Goal: Task Accomplishment & Management: Use online tool/utility

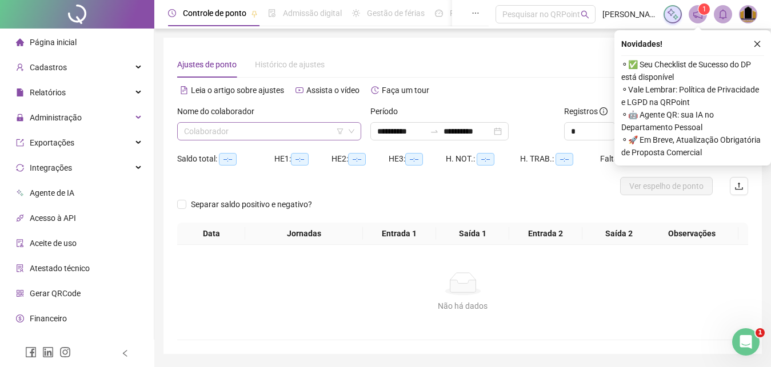
click at [265, 134] on input "search" at bounding box center [264, 131] width 160 height 17
click at [755, 41] on icon "close" at bounding box center [757, 44] width 8 height 8
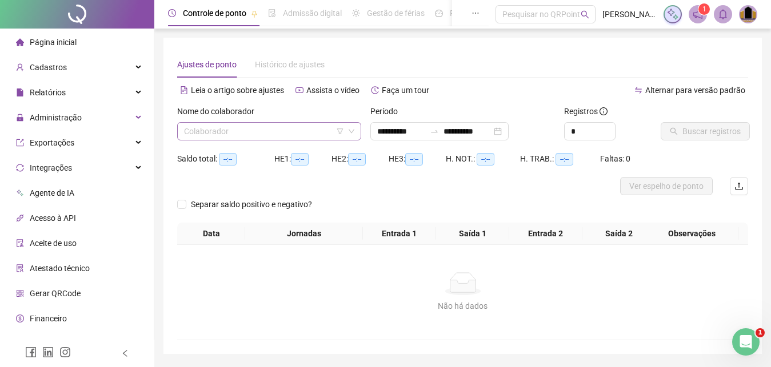
click at [199, 137] on input "search" at bounding box center [264, 131] width 160 height 17
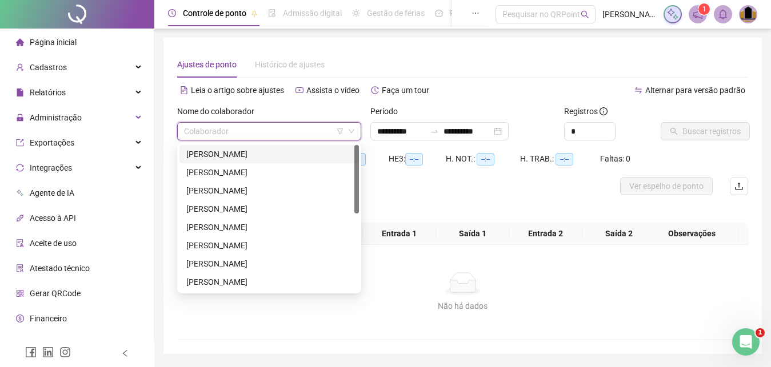
drag, startPoint x: 215, startPoint y: 157, endPoint x: 207, endPoint y: 152, distance: 9.0
click at [209, 153] on div "[PERSON_NAME]" at bounding box center [269, 154] width 166 height 13
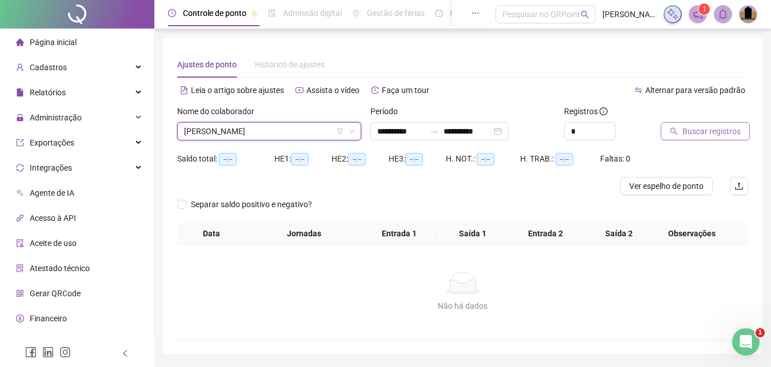
click at [691, 133] on span "Buscar registros" at bounding box center [711, 131] width 58 height 13
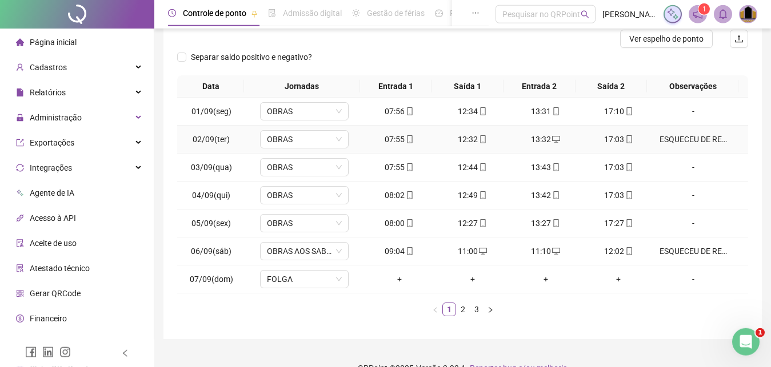
scroll to position [169, 0]
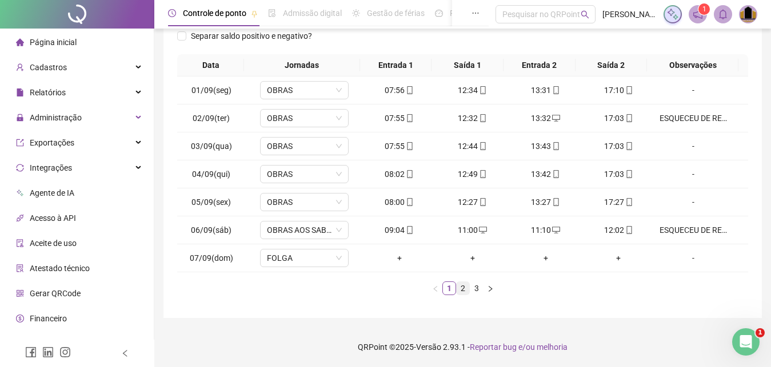
click at [462, 292] on link "2" at bounding box center [463, 288] width 13 height 13
click at [476, 291] on link "3" at bounding box center [476, 288] width 13 height 13
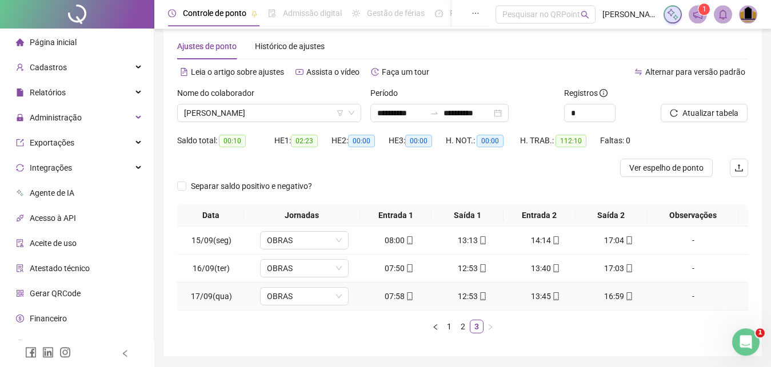
scroll to position [0, 0]
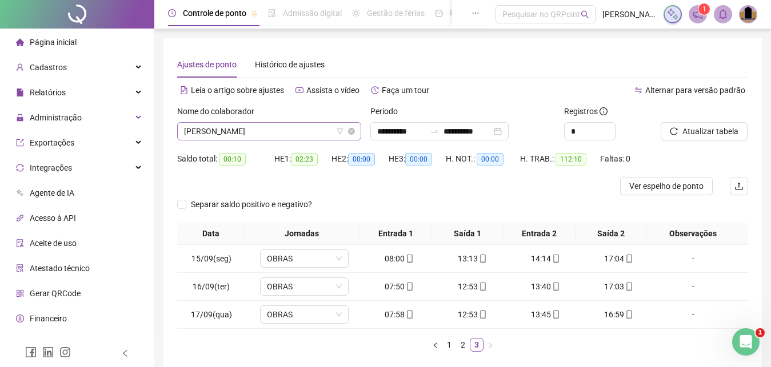
click at [310, 133] on span "[PERSON_NAME]" at bounding box center [269, 131] width 170 height 17
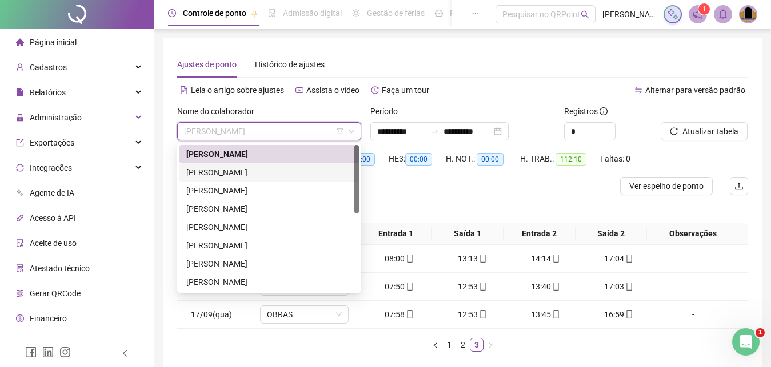
click at [303, 174] on div "[PERSON_NAME]" at bounding box center [269, 172] width 166 height 13
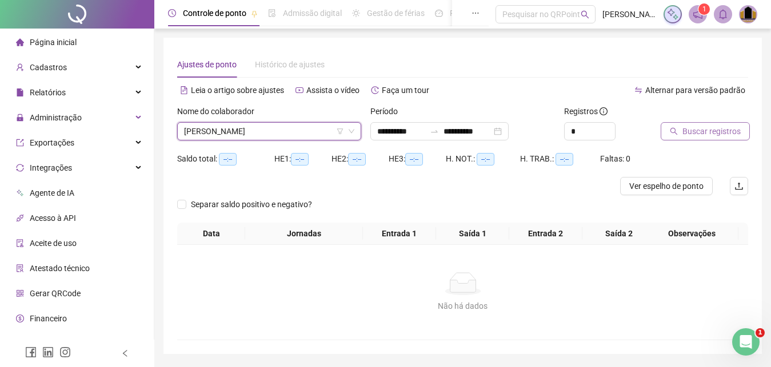
click at [722, 138] on button "Buscar registros" at bounding box center [705, 131] width 89 height 18
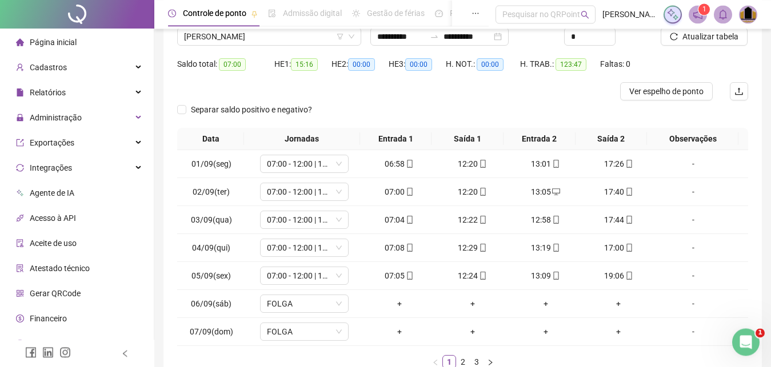
scroll to position [169, 0]
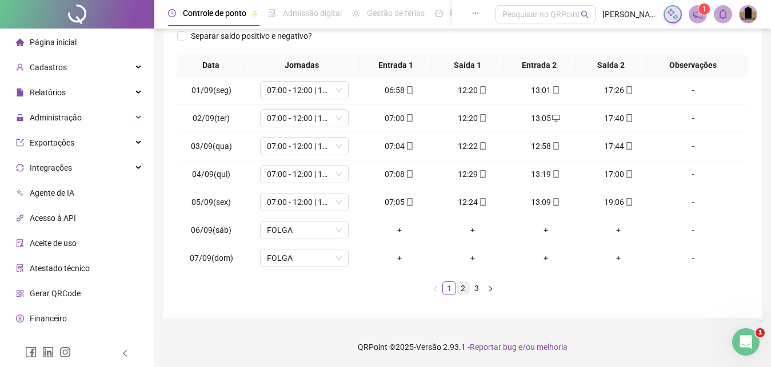
click at [465, 290] on link "2" at bounding box center [463, 288] width 13 height 13
click at [479, 289] on link "3" at bounding box center [476, 288] width 13 height 13
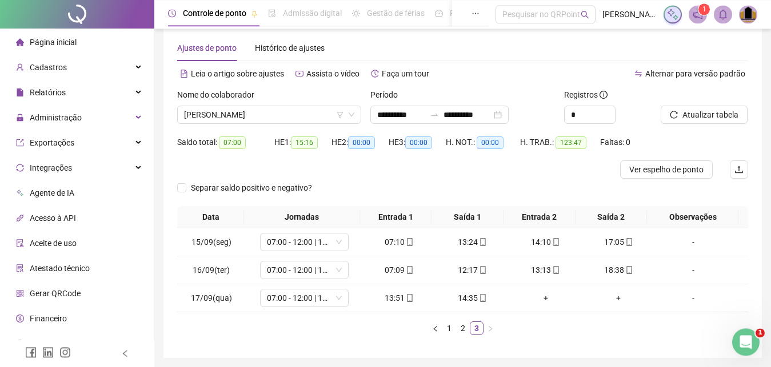
scroll to position [0, 0]
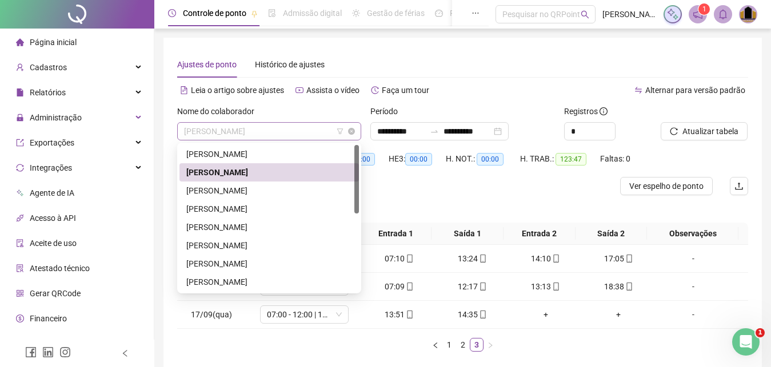
click at [277, 130] on span "[PERSON_NAME]" at bounding box center [269, 131] width 170 height 17
click at [274, 193] on div "[PERSON_NAME]" at bounding box center [269, 191] width 166 height 13
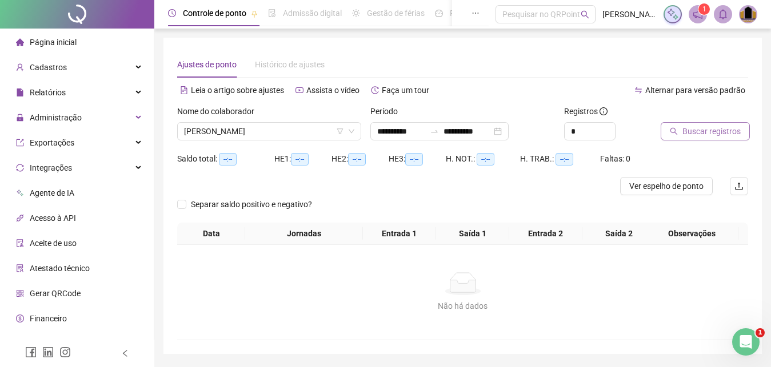
click at [703, 129] on span "Buscar registros" at bounding box center [711, 131] width 58 height 13
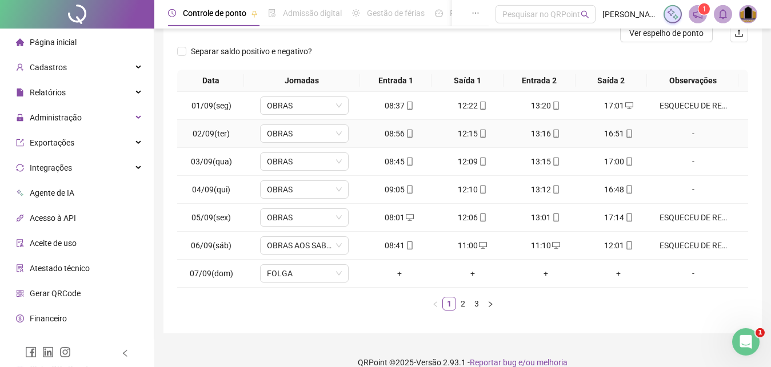
scroll to position [169, 0]
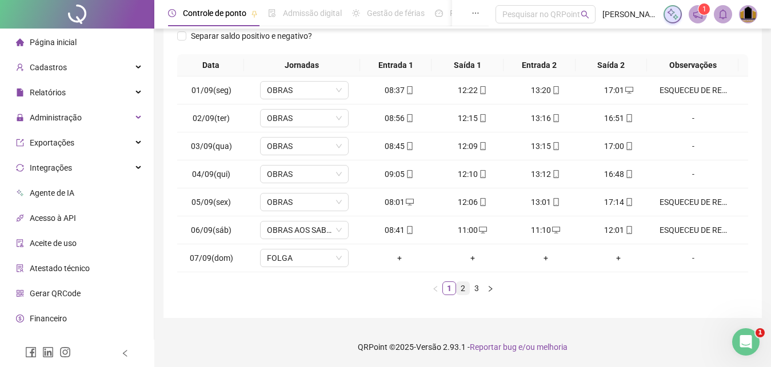
click at [461, 291] on link "2" at bounding box center [463, 288] width 13 height 13
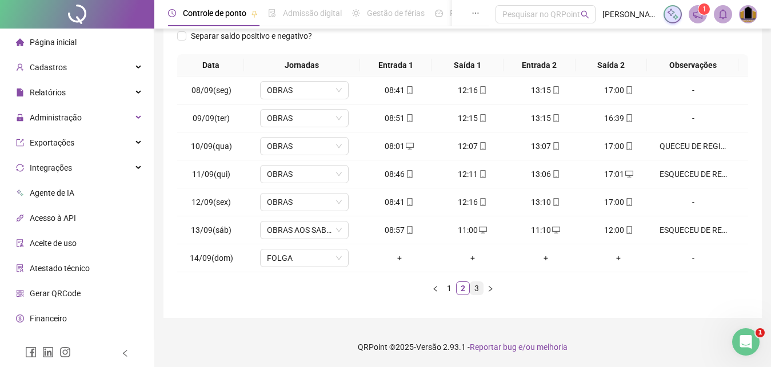
click at [475, 288] on link "3" at bounding box center [476, 288] width 13 height 13
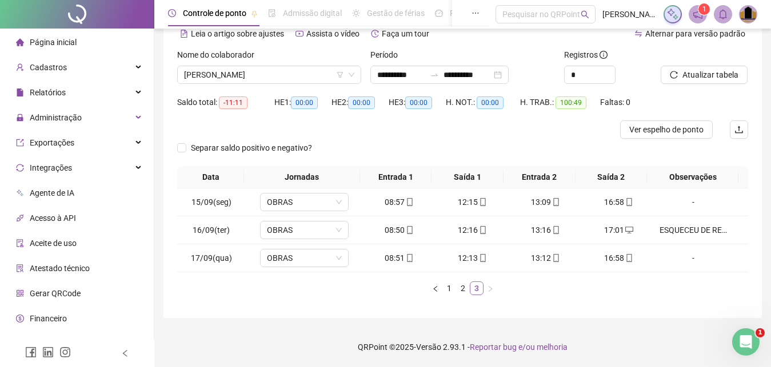
scroll to position [57, 0]
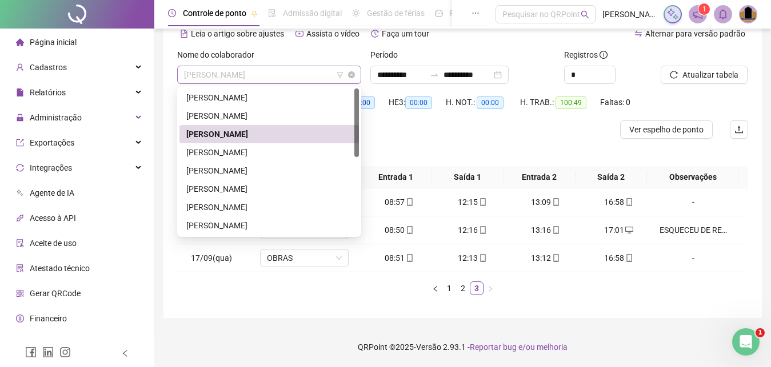
click at [322, 75] on span "[PERSON_NAME]" at bounding box center [269, 74] width 170 height 17
click at [291, 151] on div "[PERSON_NAME]" at bounding box center [269, 152] width 166 height 13
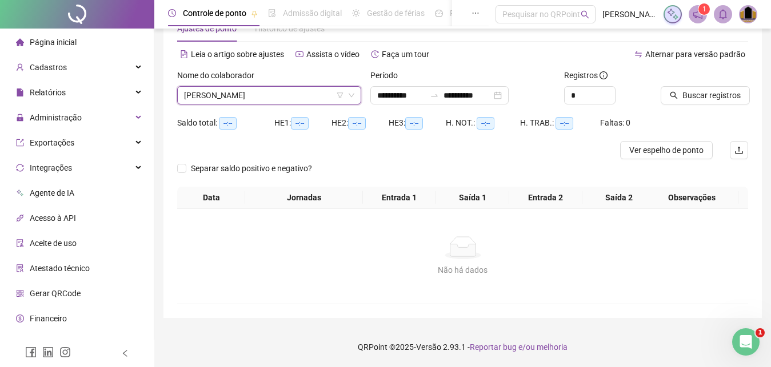
scroll to position [36, 0]
click at [703, 97] on span "Buscar registros" at bounding box center [711, 95] width 58 height 13
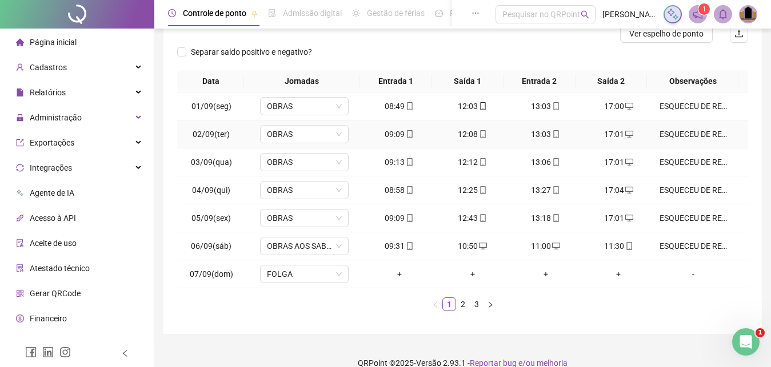
scroll to position [169, 0]
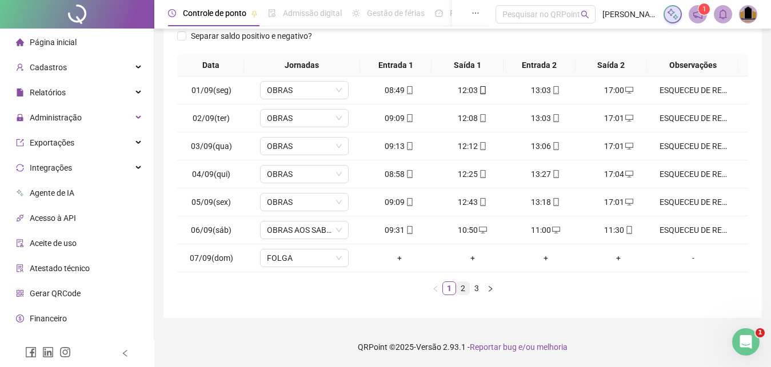
click at [465, 293] on link "2" at bounding box center [463, 288] width 13 height 13
click at [479, 294] on link "3" at bounding box center [476, 288] width 13 height 13
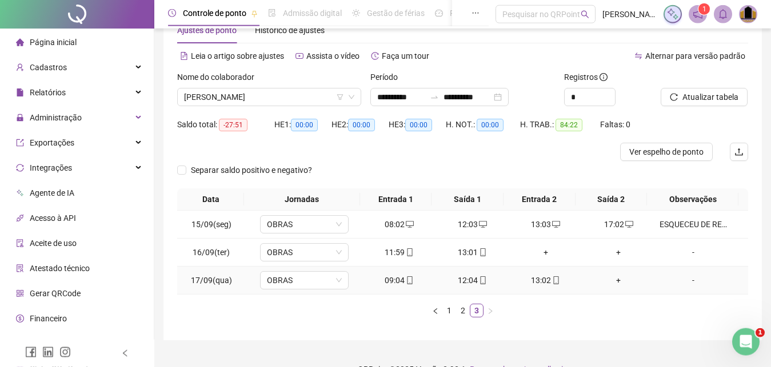
scroll to position [57, 0]
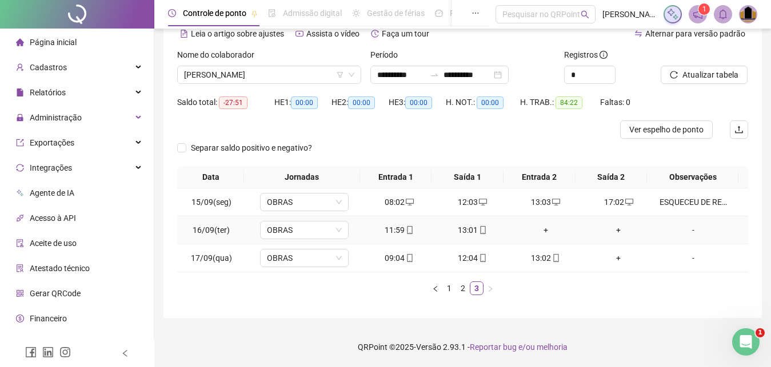
click at [541, 229] on div "+" at bounding box center [546, 230] width 64 height 13
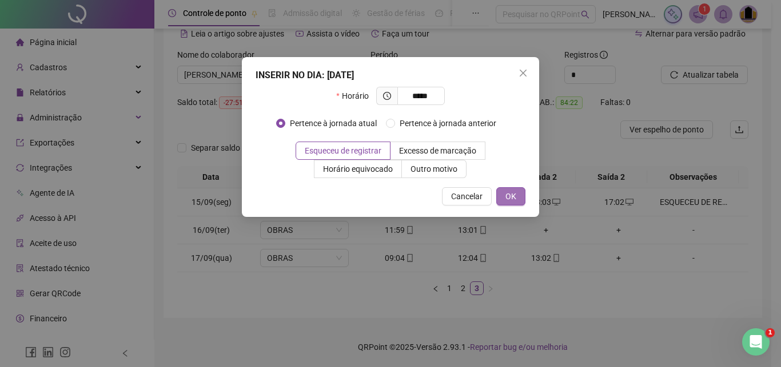
type input "*****"
click at [510, 196] on span "OK" at bounding box center [510, 196] width 11 height 13
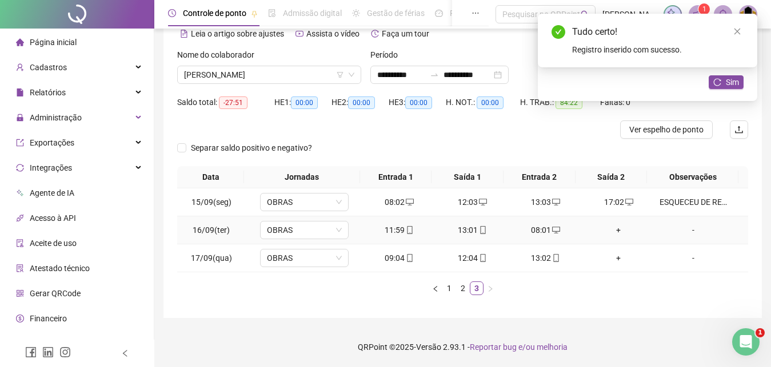
click at [609, 232] on div "+" at bounding box center [619, 230] width 64 height 13
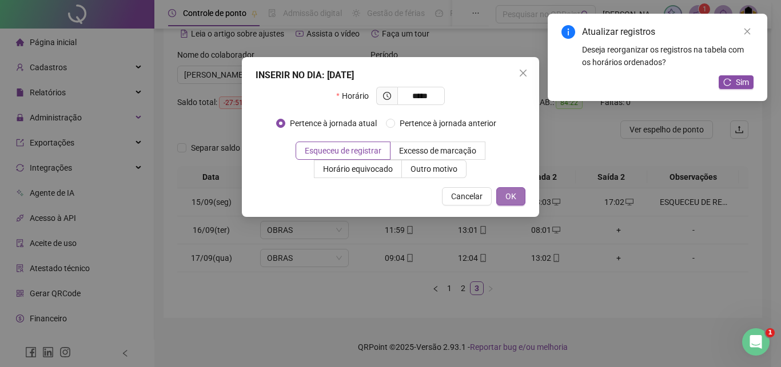
type input "*****"
click at [512, 196] on span "OK" at bounding box center [510, 196] width 11 height 13
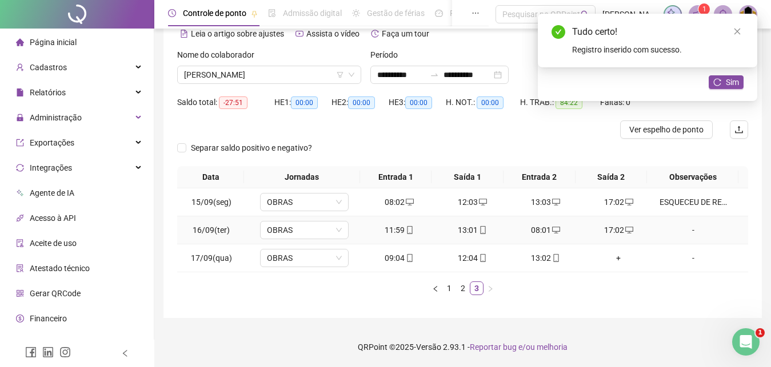
click at [687, 230] on div "-" at bounding box center [692, 230] width 67 height 13
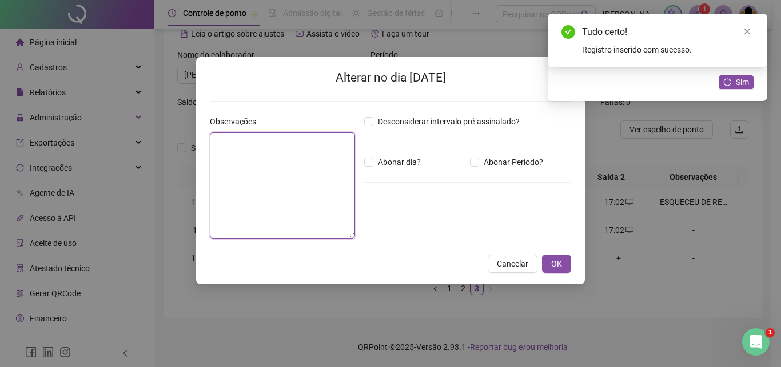
click at [269, 177] on textarea at bounding box center [282, 186] width 145 height 106
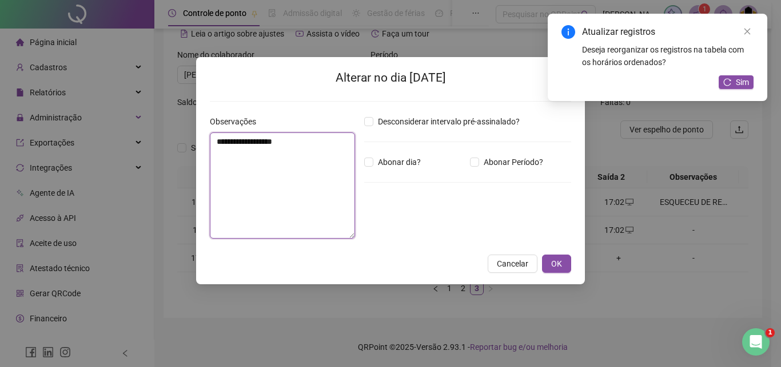
type textarea "**********"
drag, startPoint x: 215, startPoint y: 143, endPoint x: 315, endPoint y: 154, distance: 100.0
click at [315, 154] on textarea "**********" at bounding box center [282, 186] width 145 height 106
drag, startPoint x: 216, startPoint y: 153, endPoint x: 275, endPoint y: 165, distance: 60.2
click at [283, 164] on textarea "**********" at bounding box center [282, 186] width 145 height 106
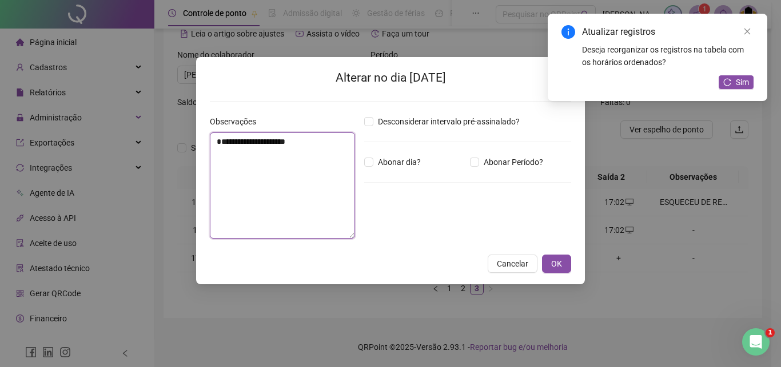
click at [213, 155] on textarea "**********" at bounding box center [282, 186] width 145 height 106
drag, startPoint x: 213, startPoint y: 155, endPoint x: 317, endPoint y: 149, distance: 104.7
click at [317, 149] on textarea "**********" at bounding box center [282, 186] width 145 height 106
type textarea "**********"
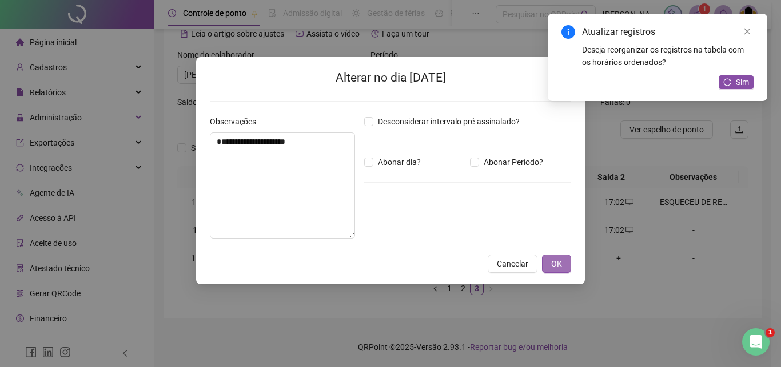
click at [554, 262] on span "OK" at bounding box center [556, 264] width 11 height 13
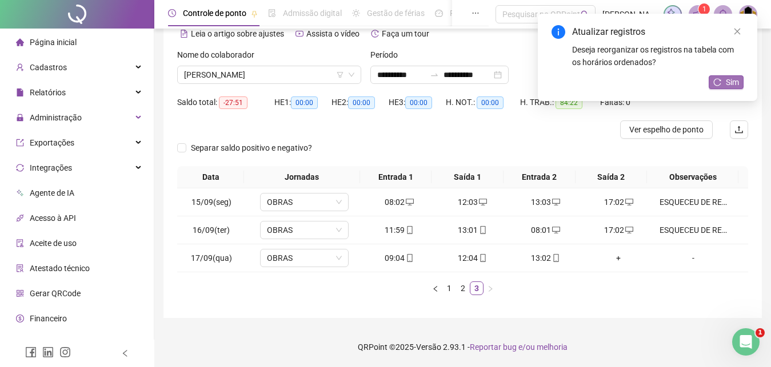
click at [729, 80] on span "Sim" at bounding box center [732, 82] width 13 height 13
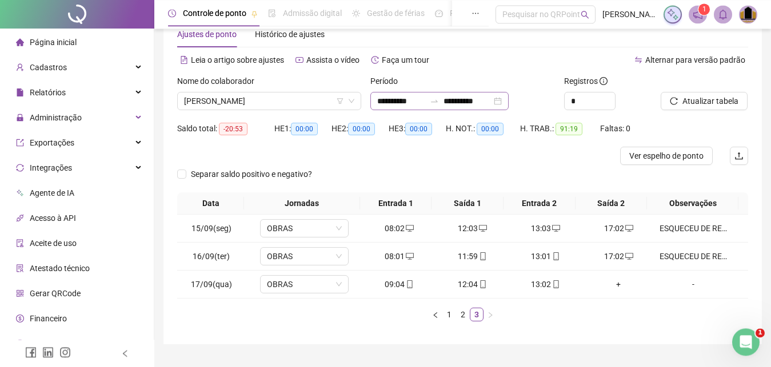
scroll to position [0, 0]
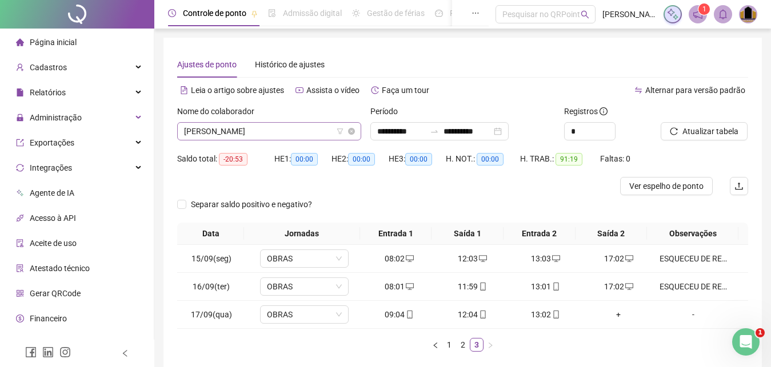
click at [326, 134] on span "[PERSON_NAME]" at bounding box center [269, 131] width 170 height 17
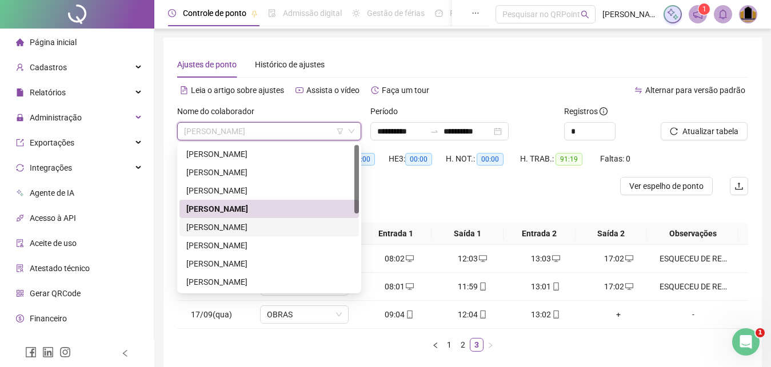
click at [254, 229] on div "[PERSON_NAME]" at bounding box center [269, 227] width 166 height 13
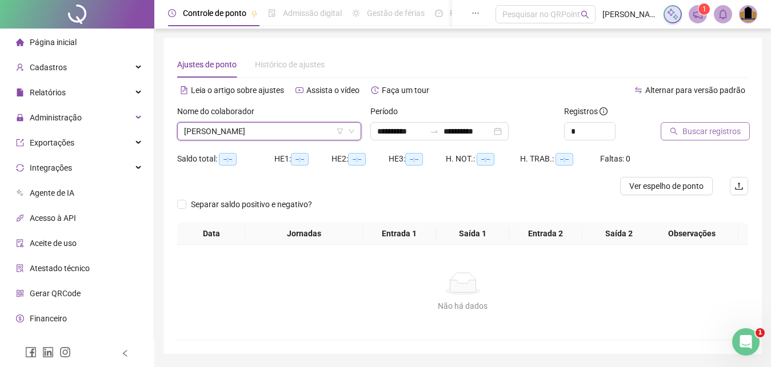
click at [702, 136] on span "Buscar registros" at bounding box center [711, 131] width 58 height 13
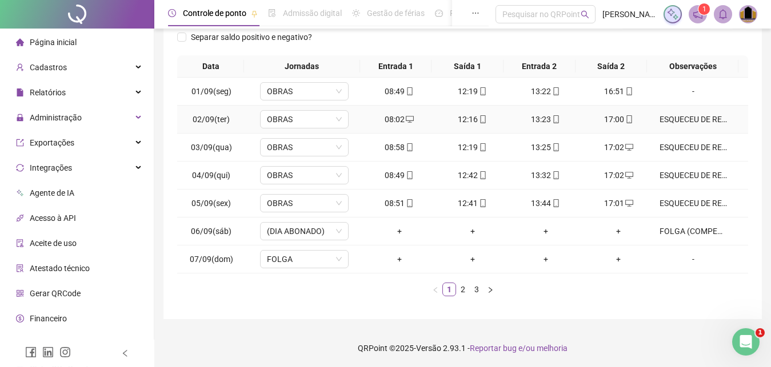
scroll to position [169, 0]
click at [460, 291] on link "2" at bounding box center [463, 288] width 13 height 13
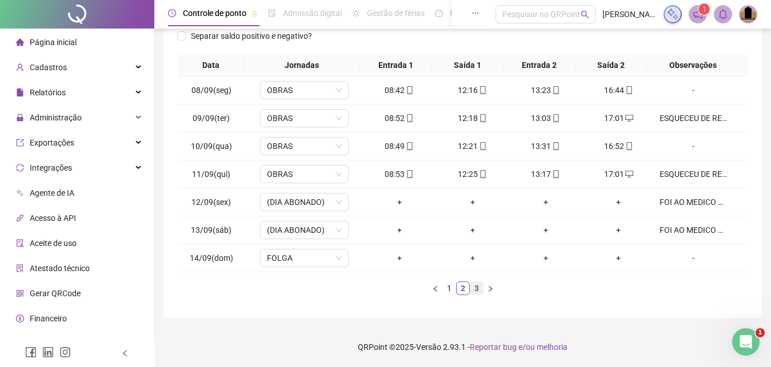
click at [479, 292] on link "3" at bounding box center [476, 288] width 13 height 13
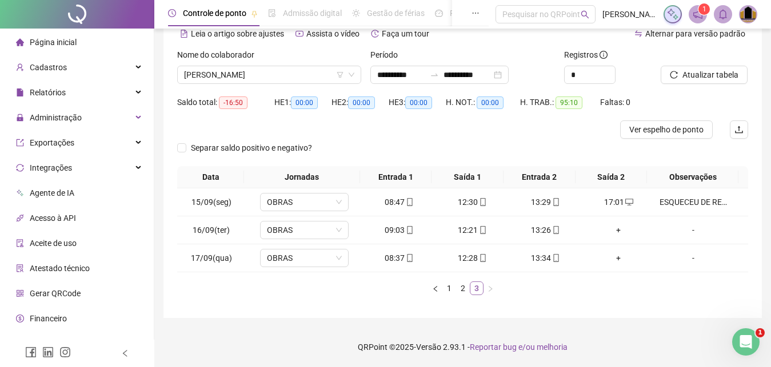
scroll to position [57, 0]
click at [611, 227] on div "+" at bounding box center [619, 230] width 64 height 13
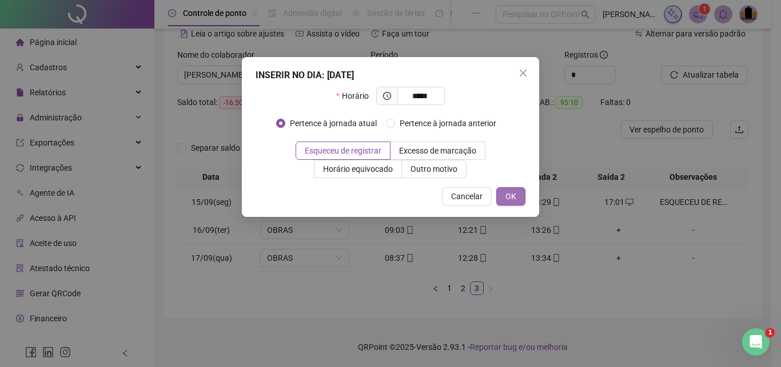
type input "*****"
click at [515, 195] on span "OK" at bounding box center [510, 196] width 11 height 13
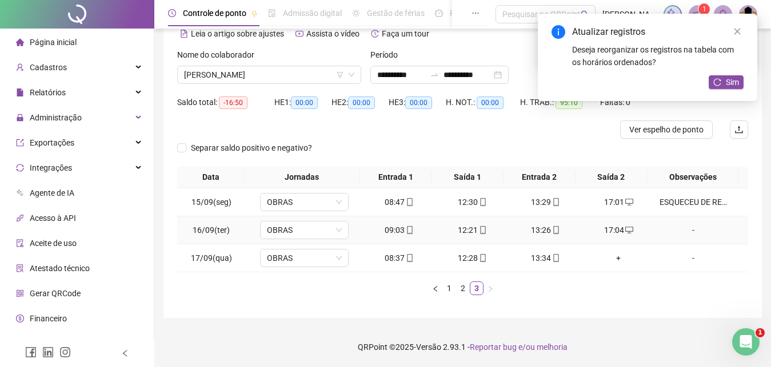
click at [684, 231] on div "-" at bounding box center [692, 230] width 67 height 13
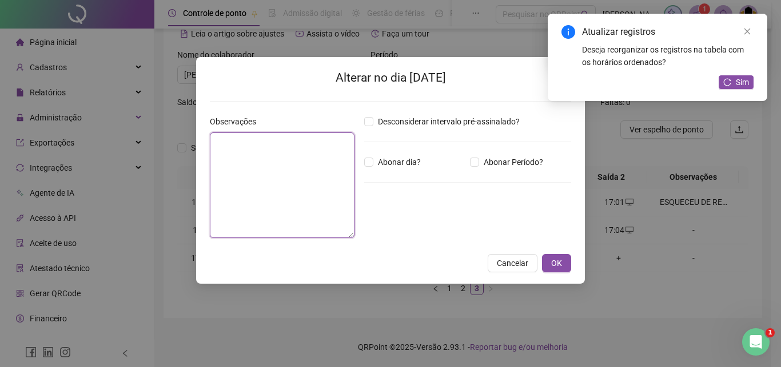
click at [295, 171] on textarea at bounding box center [282, 186] width 145 height 106
paste textarea "**********"
type textarea "**********"
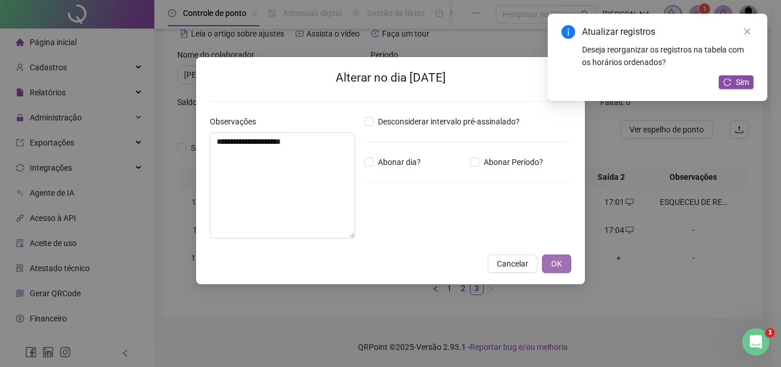
click at [550, 262] on button "OK" at bounding box center [556, 264] width 29 height 18
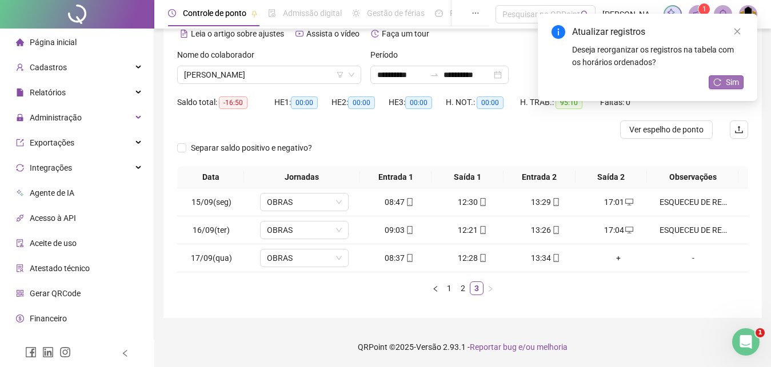
click at [729, 77] on span "Sim" at bounding box center [732, 82] width 13 height 13
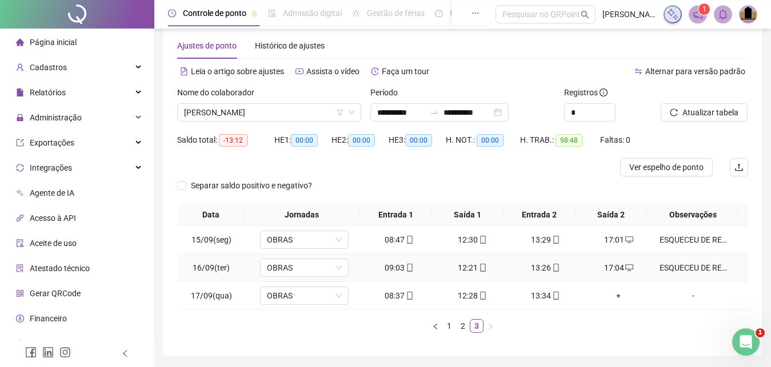
scroll to position [0, 0]
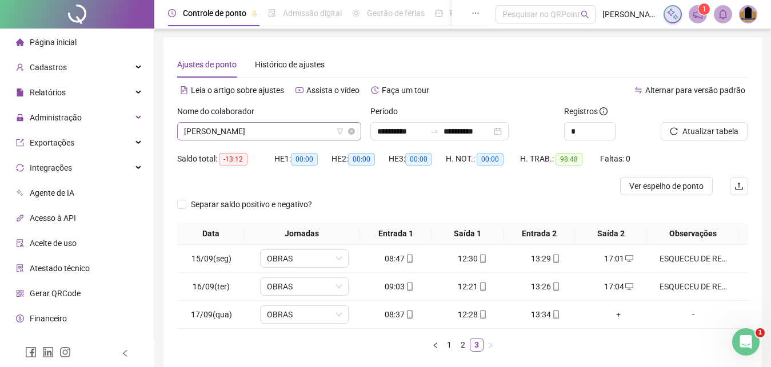
click at [299, 127] on span "[PERSON_NAME]" at bounding box center [269, 131] width 170 height 17
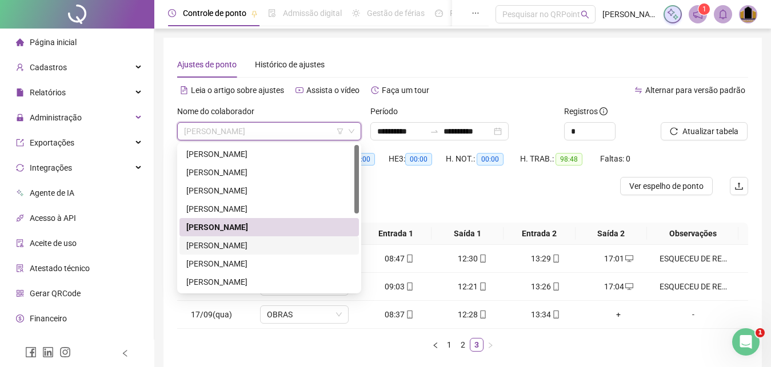
click at [244, 247] on div "[PERSON_NAME]" at bounding box center [269, 245] width 166 height 13
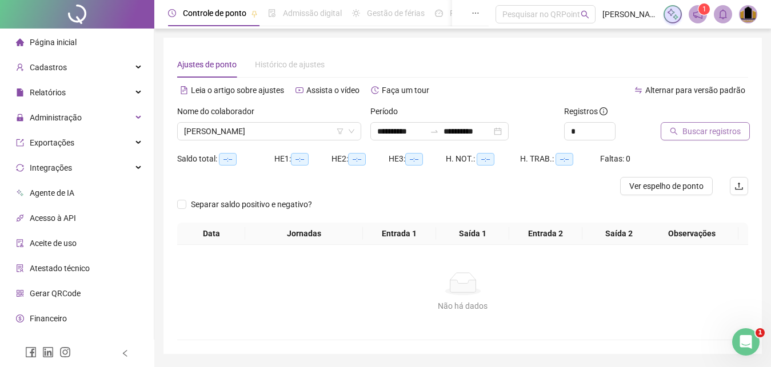
click at [725, 135] on span "Buscar registros" at bounding box center [711, 131] width 58 height 13
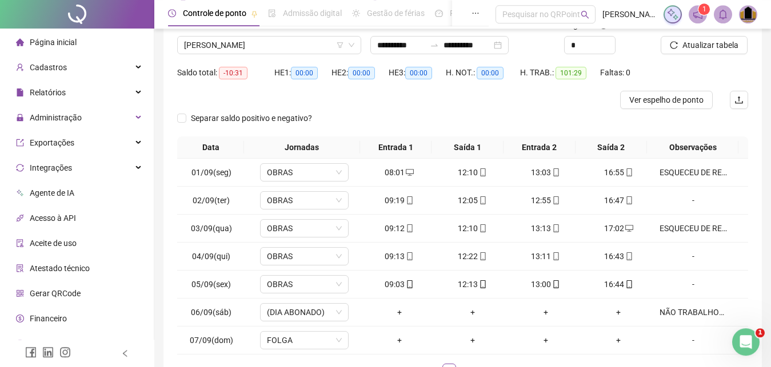
scroll to position [169, 0]
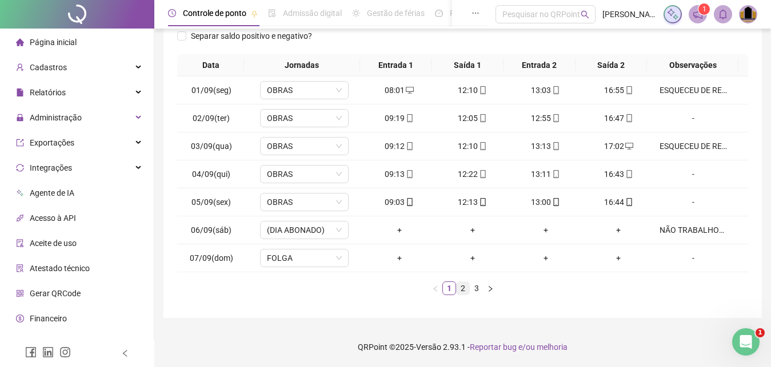
click at [466, 293] on link "2" at bounding box center [463, 288] width 13 height 13
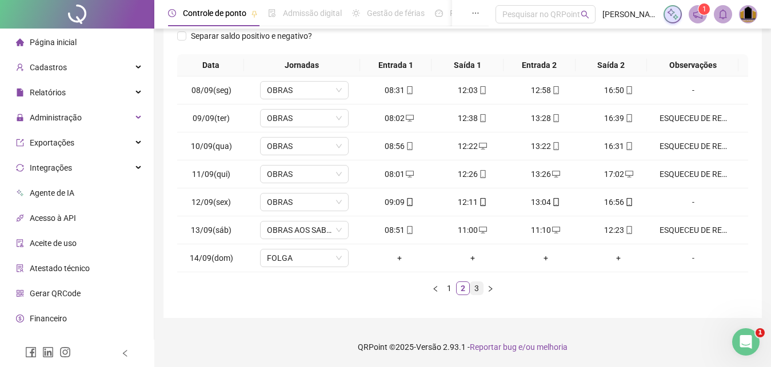
click at [475, 290] on link "3" at bounding box center [476, 288] width 13 height 13
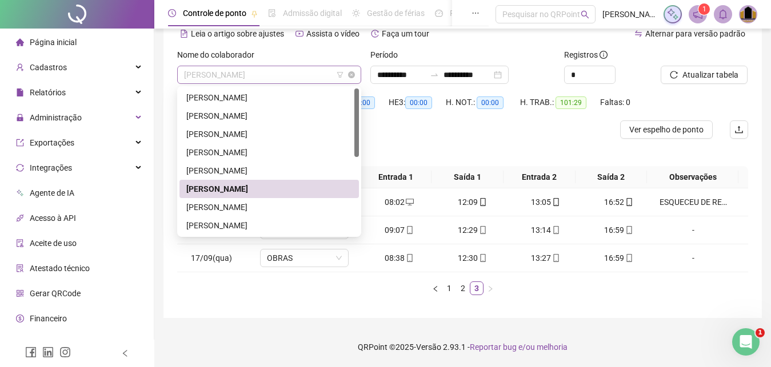
click at [285, 75] on span "[PERSON_NAME]" at bounding box center [269, 74] width 170 height 17
click at [262, 210] on div "[PERSON_NAME]" at bounding box center [269, 207] width 166 height 13
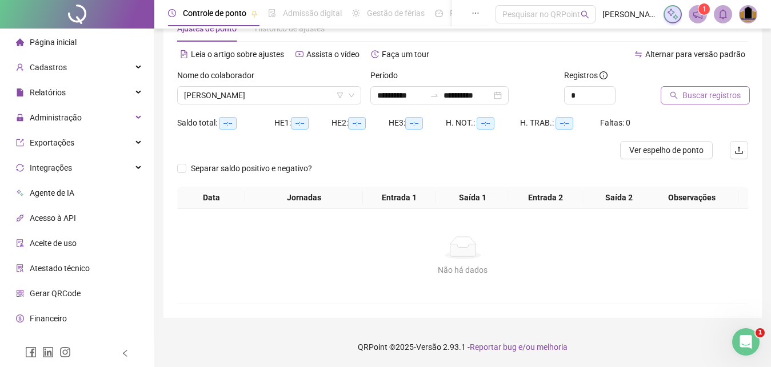
click at [709, 88] on button "Buscar registros" at bounding box center [705, 95] width 89 height 18
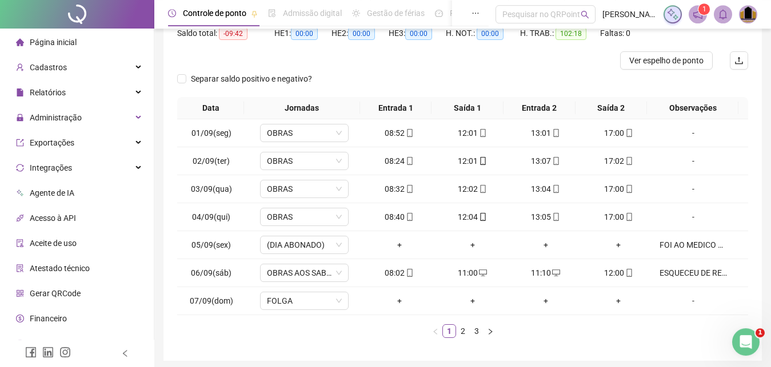
scroll to position [169, 0]
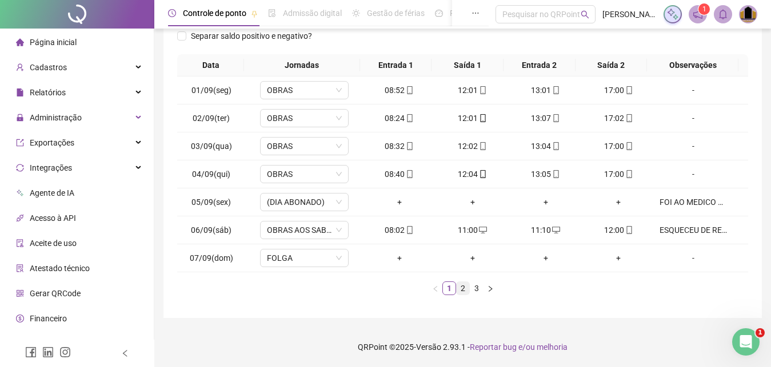
click at [463, 287] on link "2" at bounding box center [463, 288] width 13 height 13
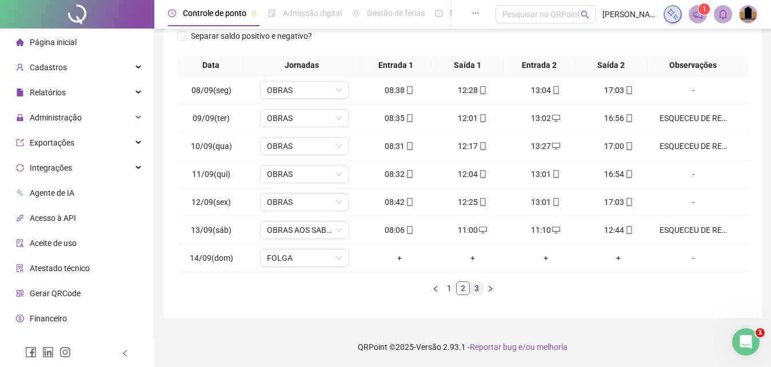
click at [474, 293] on link "3" at bounding box center [476, 288] width 13 height 13
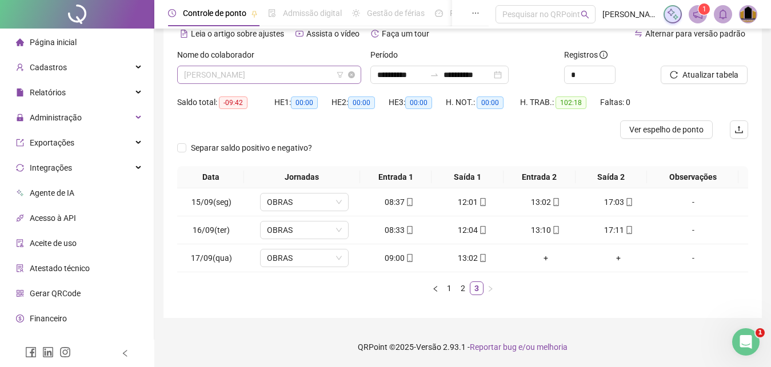
click at [311, 75] on span "[PERSON_NAME]" at bounding box center [269, 74] width 170 height 17
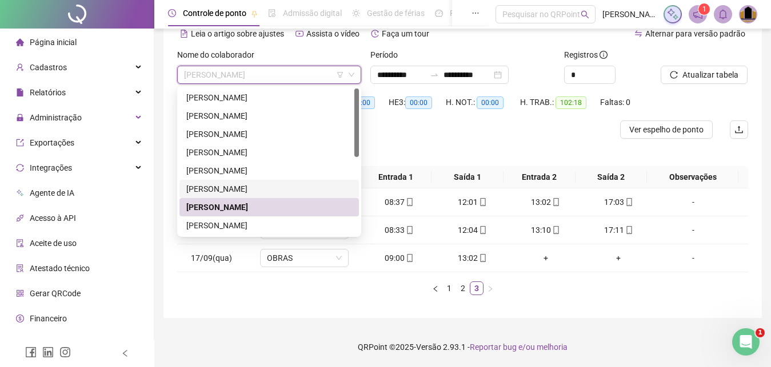
click at [263, 189] on div "[PERSON_NAME]" at bounding box center [269, 189] width 166 height 13
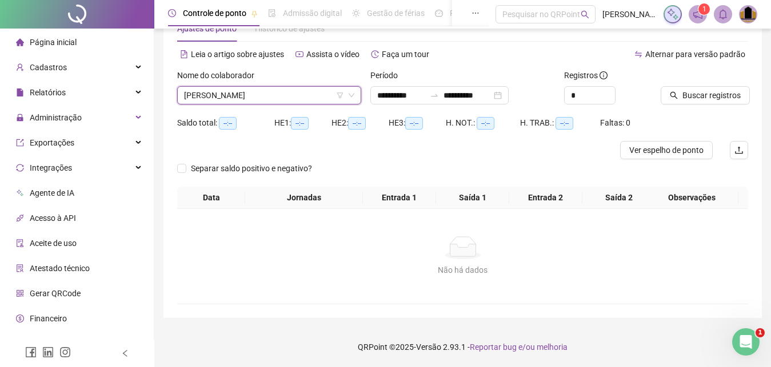
scroll to position [36, 0]
click at [717, 98] on span "Buscar registros" at bounding box center [711, 95] width 58 height 13
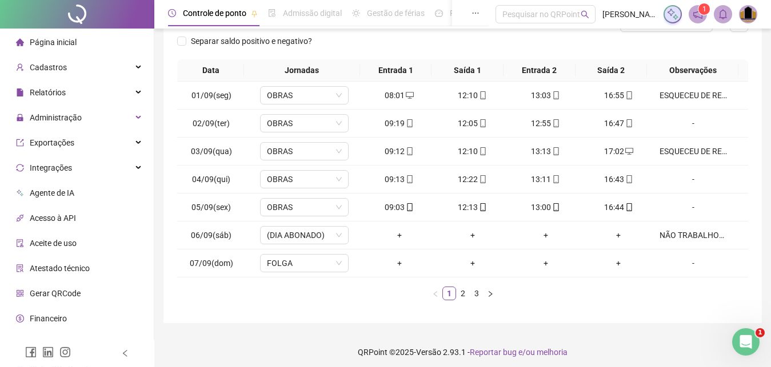
scroll to position [169, 0]
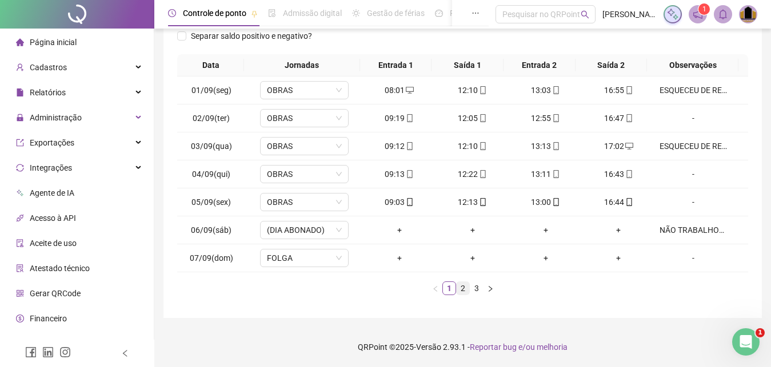
click at [467, 289] on link "2" at bounding box center [463, 288] width 13 height 13
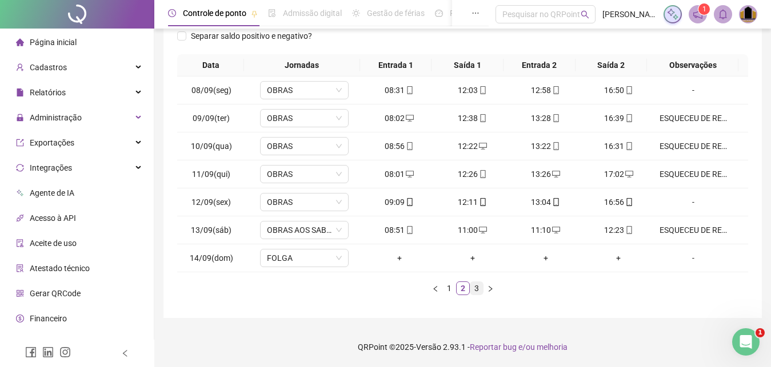
click at [478, 284] on link "3" at bounding box center [476, 288] width 13 height 13
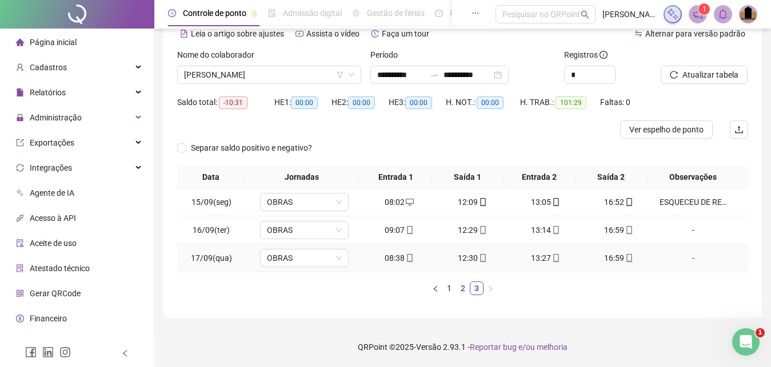
scroll to position [0, 0]
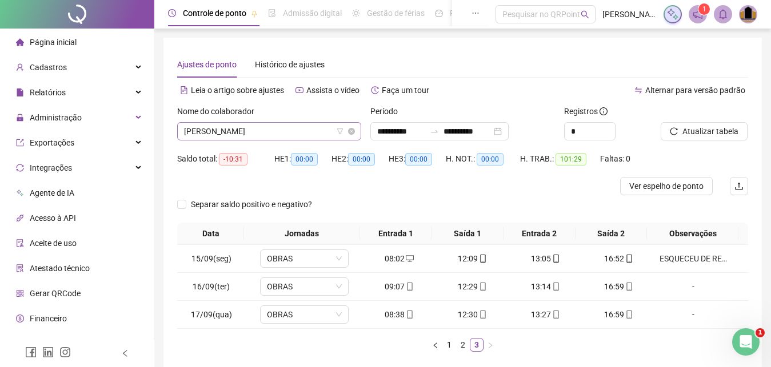
click at [305, 131] on span "[PERSON_NAME]" at bounding box center [269, 131] width 170 height 17
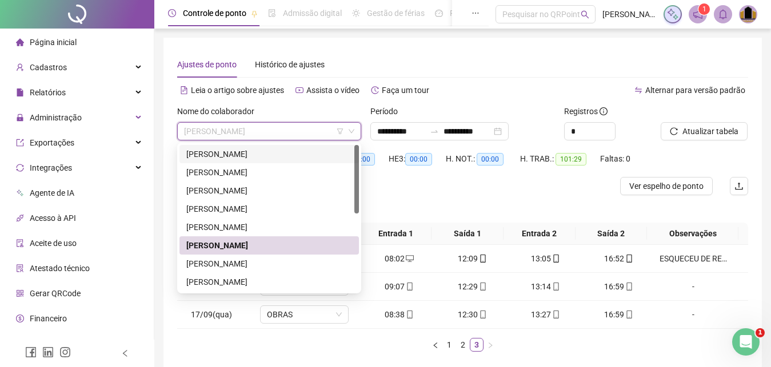
scroll to position [117, 0]
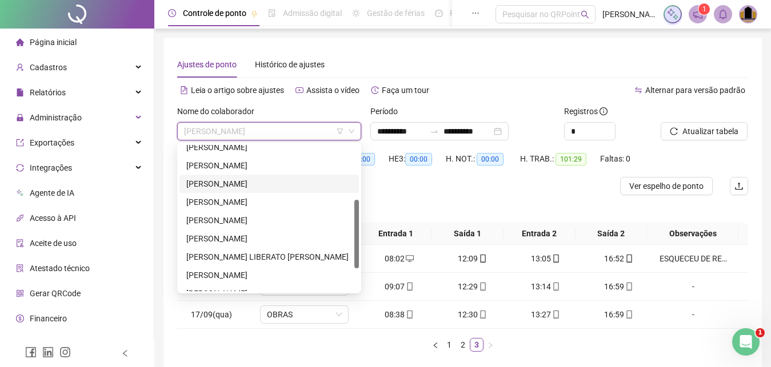
click at [260, 185] on div "[PERSON_NAME]" at bounding box center [269, 184] width 166 height 13
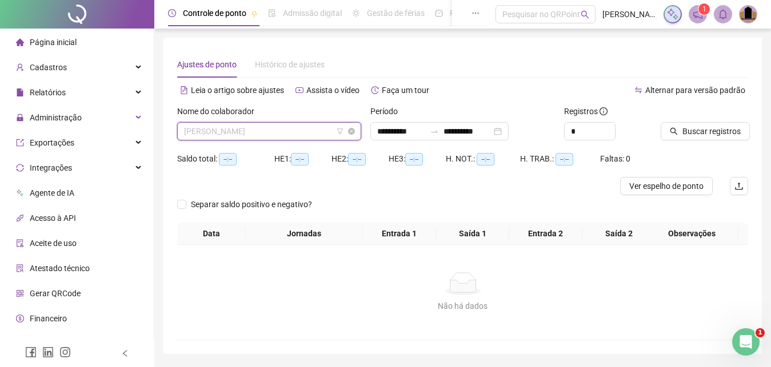
click at [317, 129] on span "[PERSON_NAME]" at bounding box center [269, 131] width 170 height 17
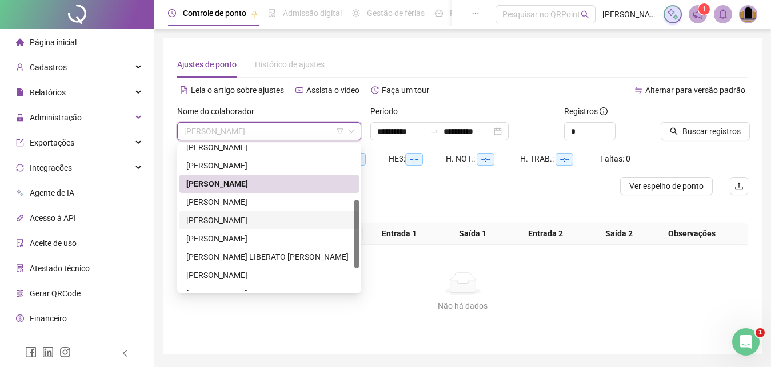
click at [262, 223] on div "[PERSON_NAME]" at bounding box center [269, 220] width 166 height 13
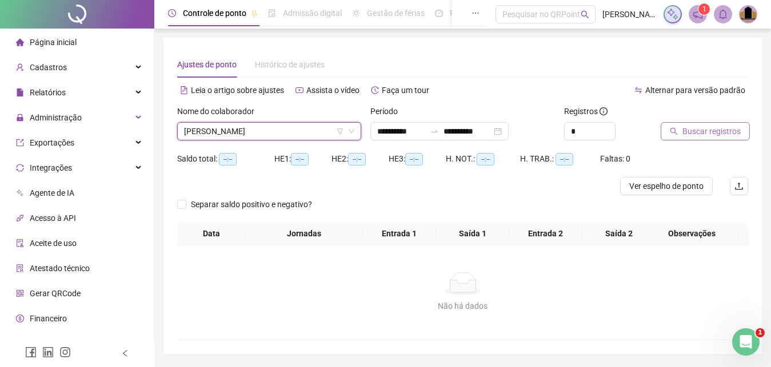
click at [719, 135] on span "Buscar registros" at bounding box center [711, 131] width 58 height 13
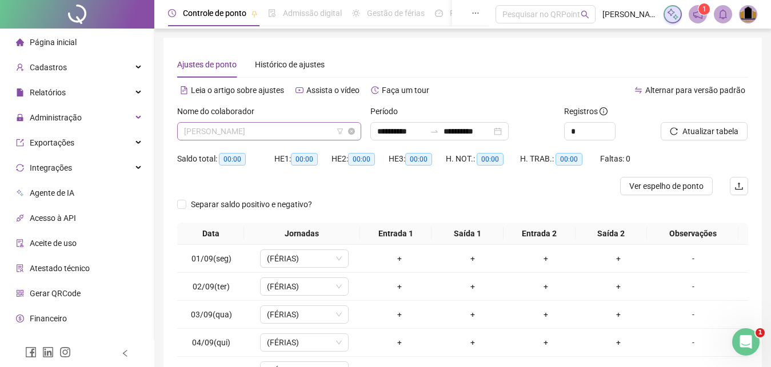
click at [303, 130] on span "[PERSON_NAME]" at bounding box center [269, 131] width 170 height 17
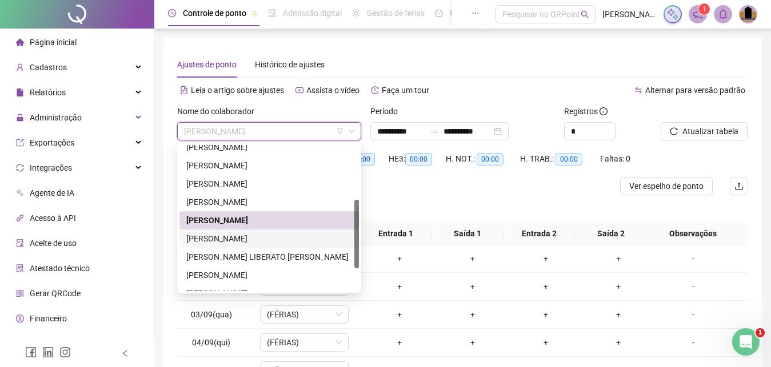
click at [243, 238] on div "[PERSON_NAME]" at bounding box center [269, 239] width 166 height 13
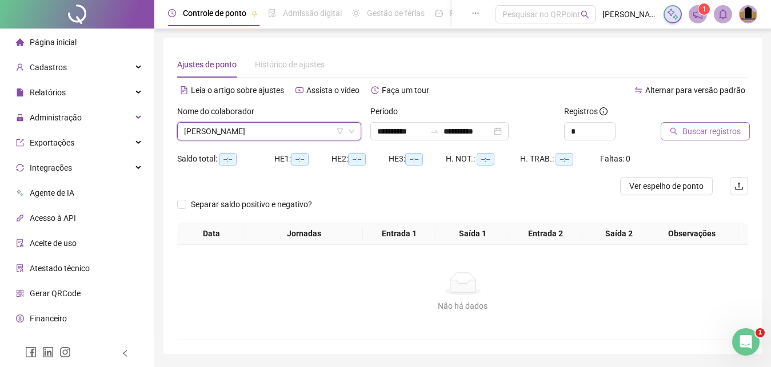
click at [725, 133] on span "Buscar registros" at bounding box center [711, 131] width 58 height 13
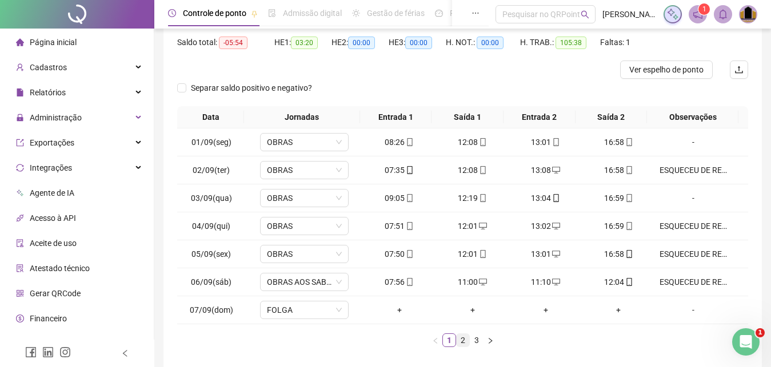
click at [460, 342] on link "2" at bounding box center [463, 340] width 13 height 13
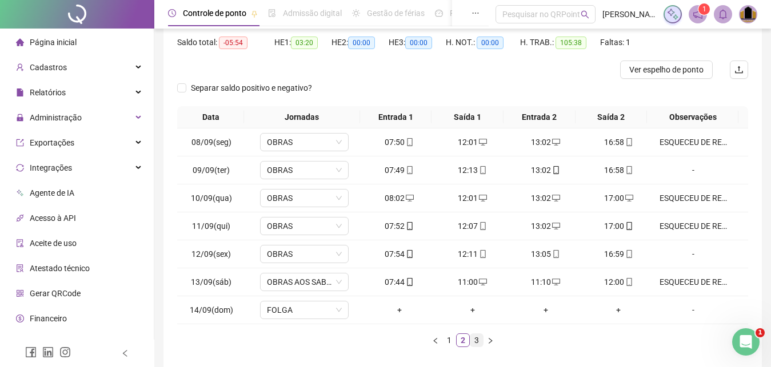
click at [479, 344] on link "3" at bounding box center [476, 340] width 13 height 13
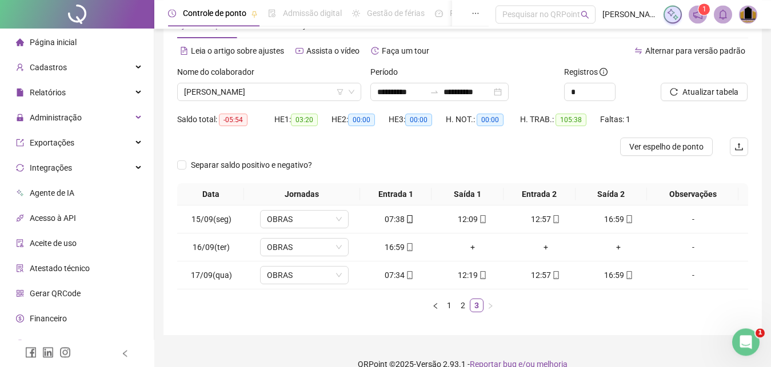
scroll to position [57, 0]
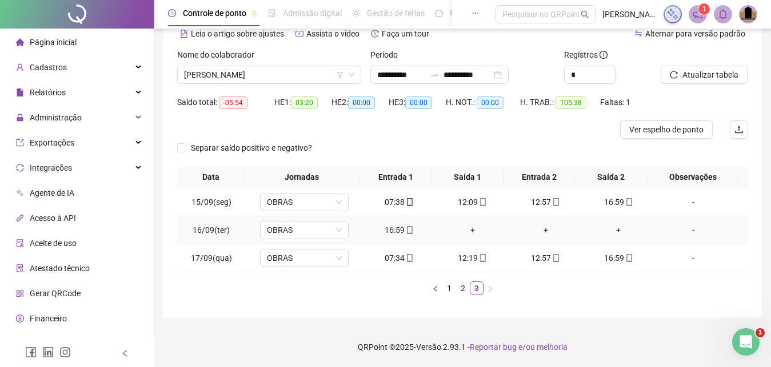
click at [469, 232] on div "+" at bounding box center [473, 230] width 64 height 13
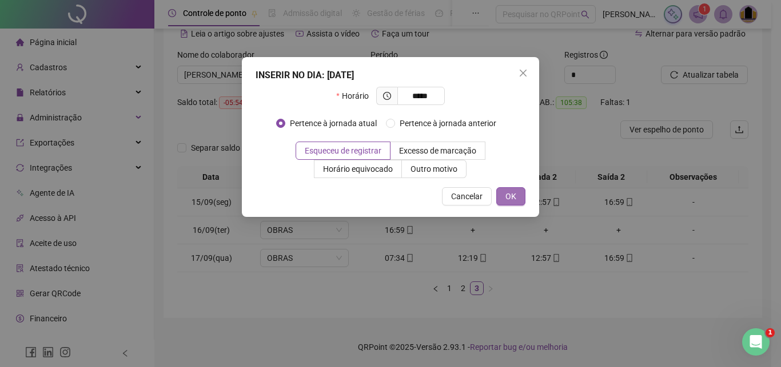
type input "*****"
click at [511, 195] on span "OK" at bounding box center [510, 196] width 11 height 13
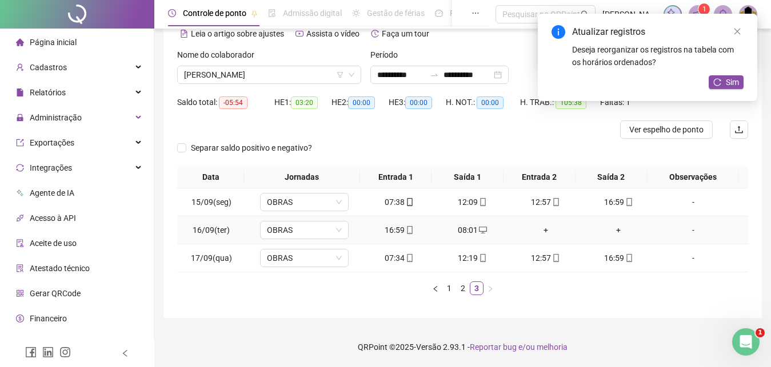
click at [536, 229] on div "+" at bounding box center [546, 230] width 64 height 13
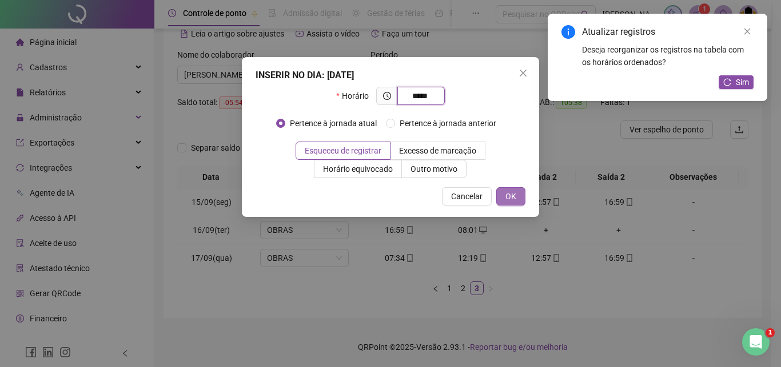
type input "*****"
click at [507, 195] on span "OK" at bounding box center [510, 196] width 11 height 13
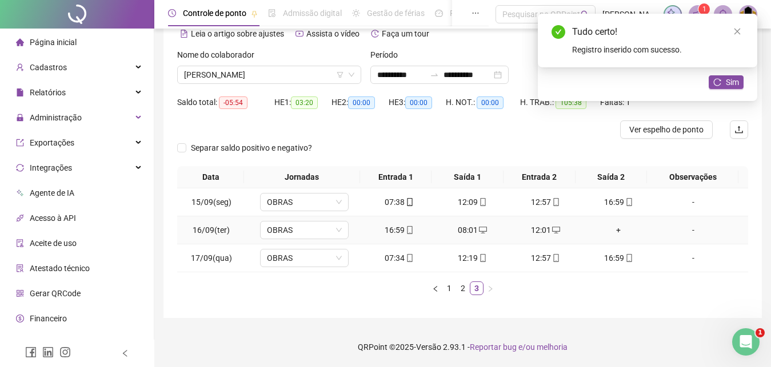
click at [613, 234] on div "+" at bounding box center [619, 230] width 64 height 13
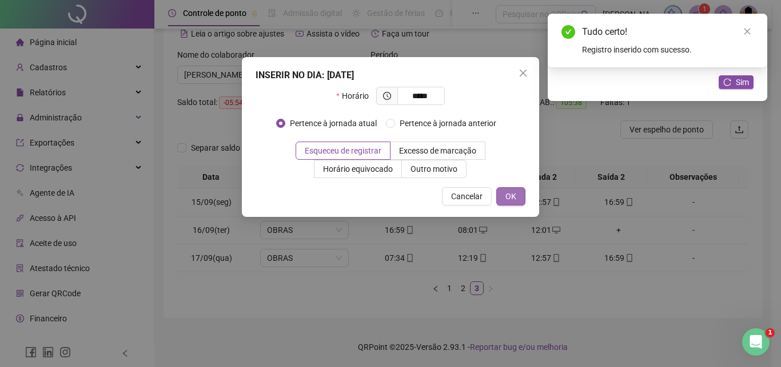
type input "*****"
click at [506, 194] on span "OK" at bounding box center [510, 196] width 11 height 13
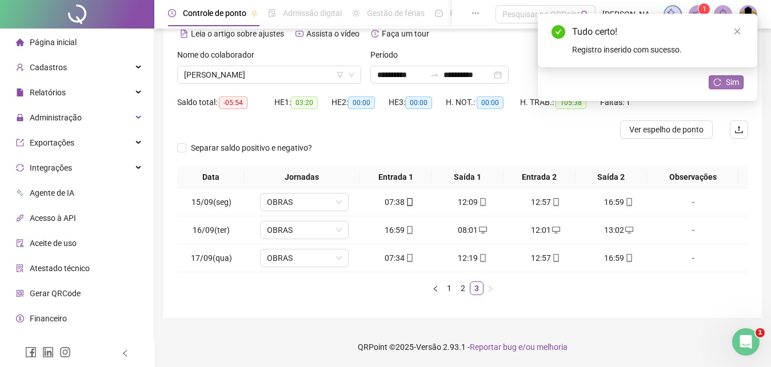
click at [737, 82] on span "Sim" at bounding box center [732, 82] width 13 height 13
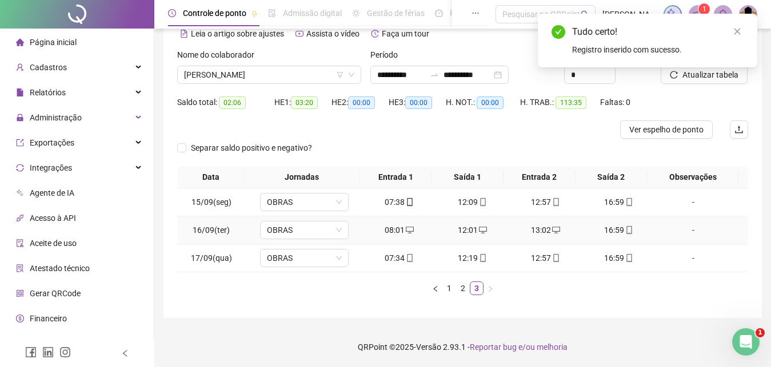
click at [684, 231] on div "-" at bounding box center [692, 230] width 67 height 13
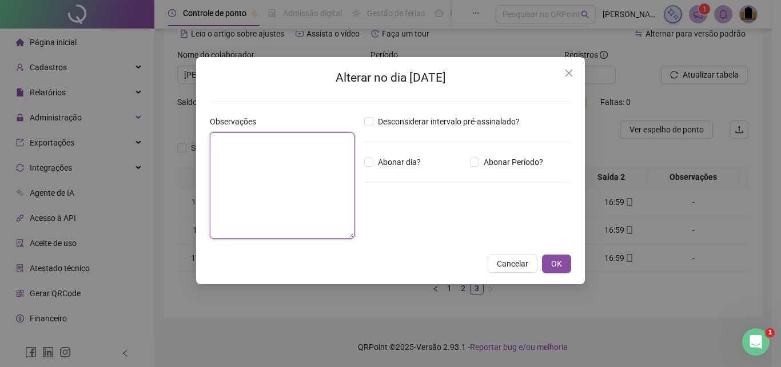
click at [266, 192] on textarea at bounding box center [282, 186] width 145 height 106
paste textarea "**********"
type textarea "**********"
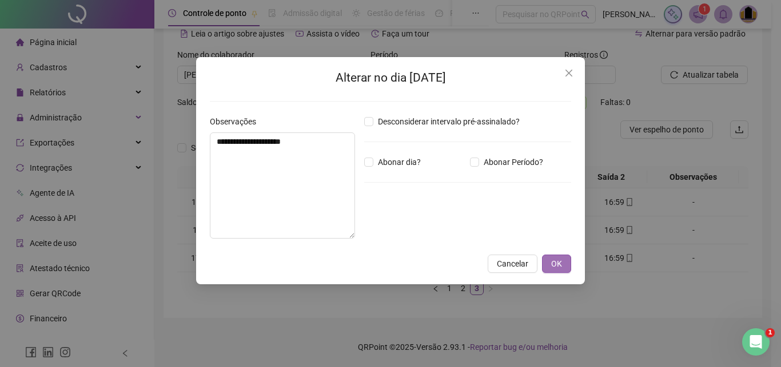
click at [557, 262] on span "OK" at bounding box center [556, 264] width 11 height 13
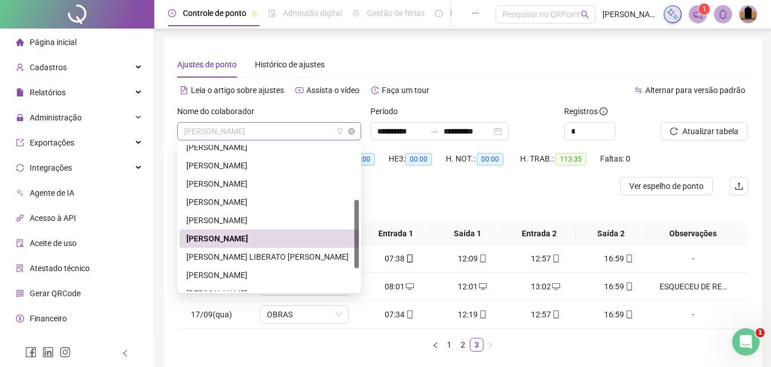
scroll to position [117, 0]
click at [327, 133] on span "[PERSON_NAME]" at bounding box center [269, 131] width 170 height 17
click at [261, 260] on div "[PERSON_NAME] LIBERATO [PERSON_NAME]" at bounding box center [269, 257] width 166 height 13
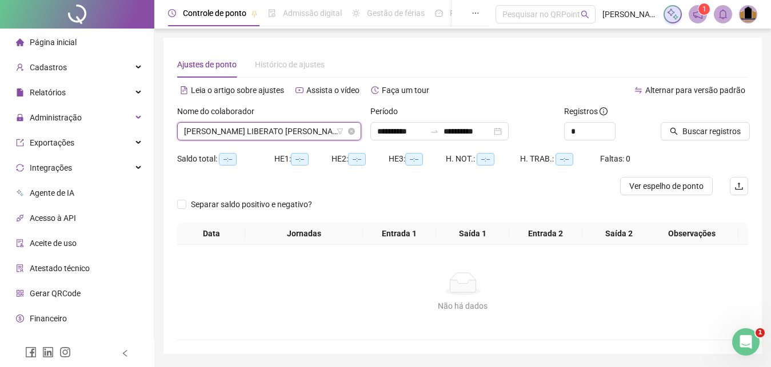
click at [322, 133] on span "[PERSON_NAME] LIBERATO [PERSON_NAME]" at bounding box center [269, 131] width 170 height 17
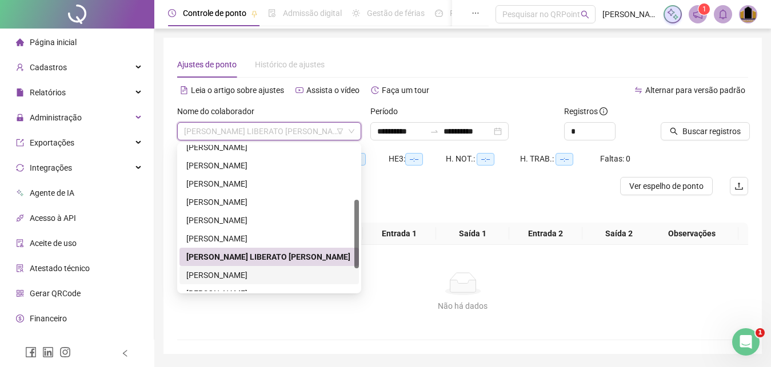
click at [239, 276] on div "[PERSON_NAME]" at bounding box center [269, 275] width 166 height 13
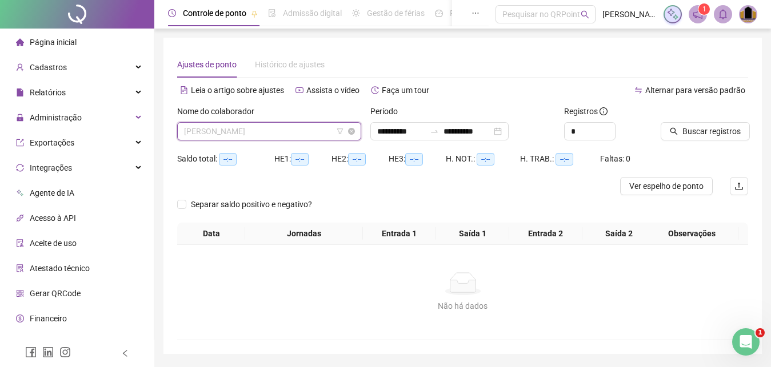
click at [306, 130] on span "[PERSON_NAME]" at bounding box center [269, 131] width 170 height 17
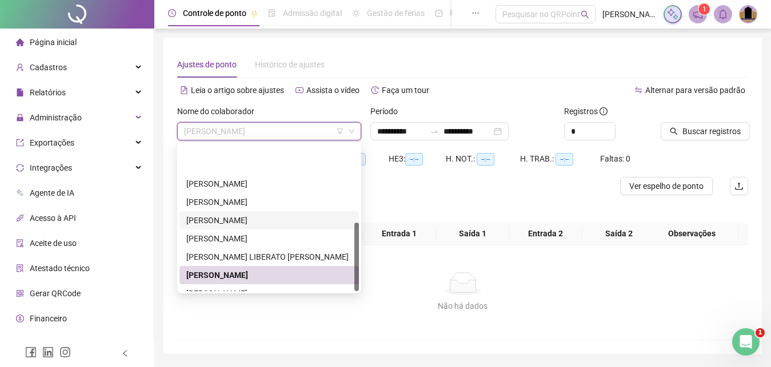
scroll to position [165, 0]
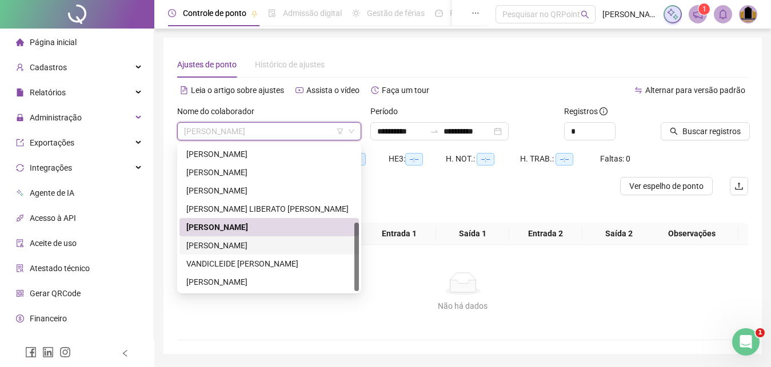
click at [224, 246] on div "[PERSON_NAME]" at bounding box center [269, 245] width 166 height 13
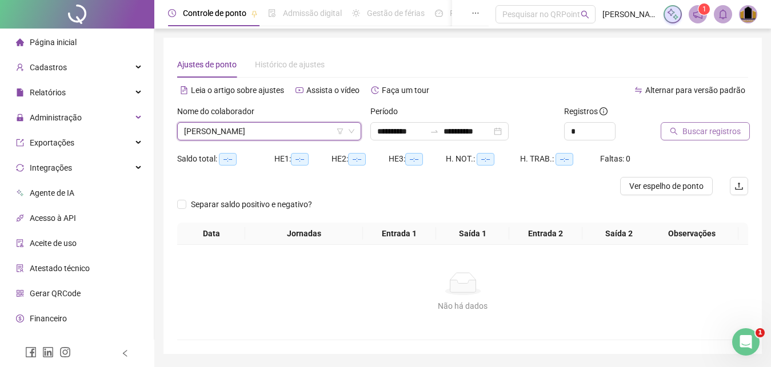
click at [703, 133] on span "Buscar registros" at bounding box center [711, 131] width 58 height 13
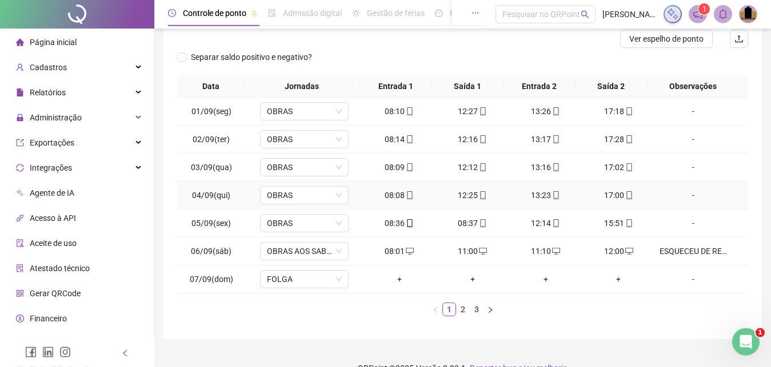
scroll to position [169, 0]
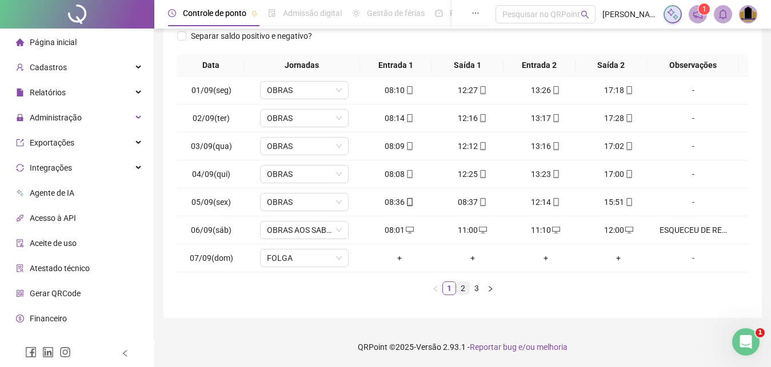
click at [463, 290] on link "2" at bounding box center [463, 288] width 13 height 13
click at [479, 294] on link "3" at bounding box center [476, 288] width 13 height 13
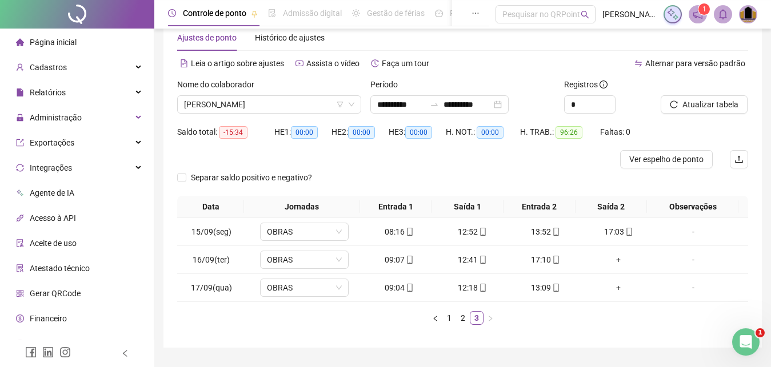
scroll to position [57, 0]
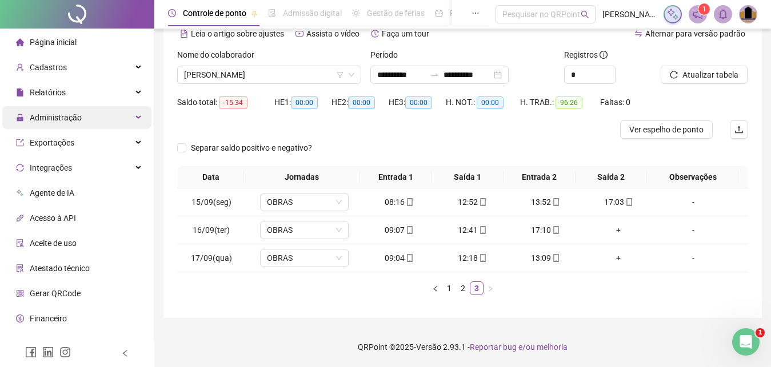
click at [77, 116] on span "Administração" at bounding box center [56, 117] width 52 height 9
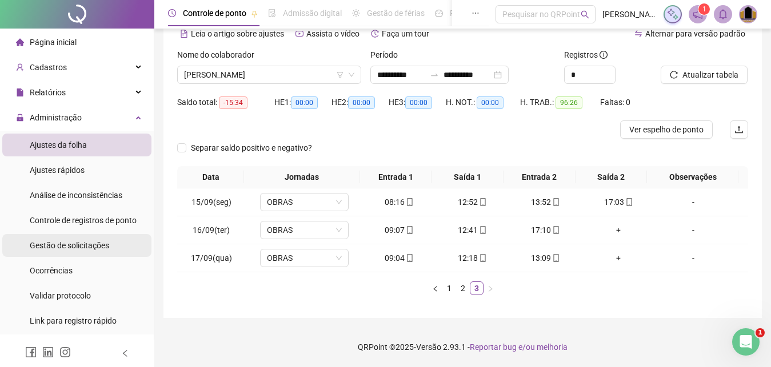
click at [53, 250] on span "Gestão de solicitações" at bounding box center [69, 245] width 79 height 9
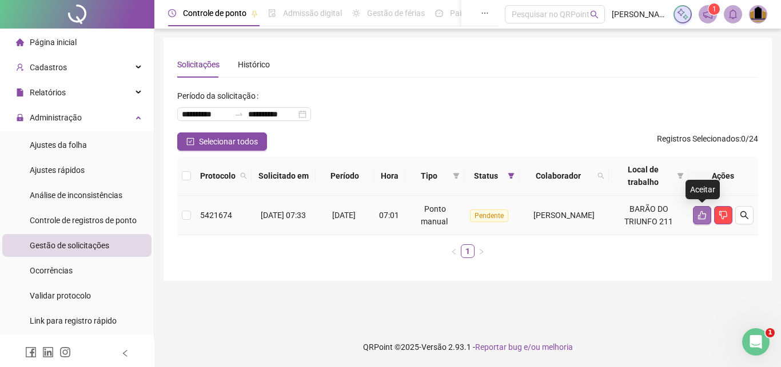
click at [701, 218] on icon "like" at bounding box center [701, 215] width 9 height 9
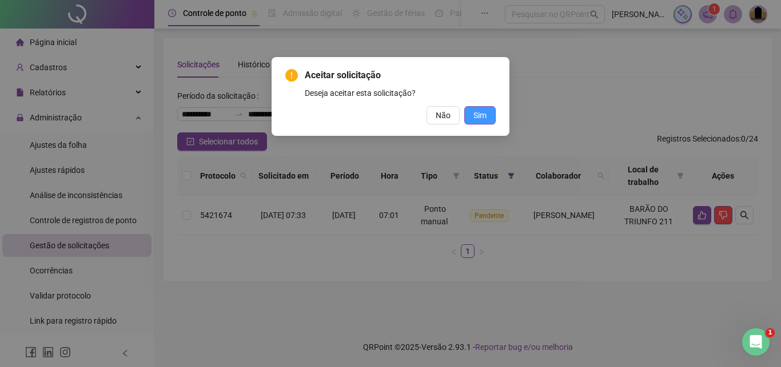
click at [486, 116] on button "Sim" at bounding box center [479, 115] width 31 height 18
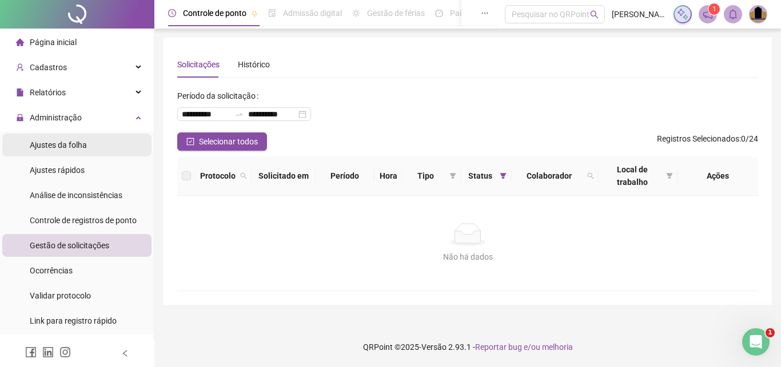
click at [55, 141] on span "Ajustes da folha" at bounding box center [58, 145] width 57 height 9
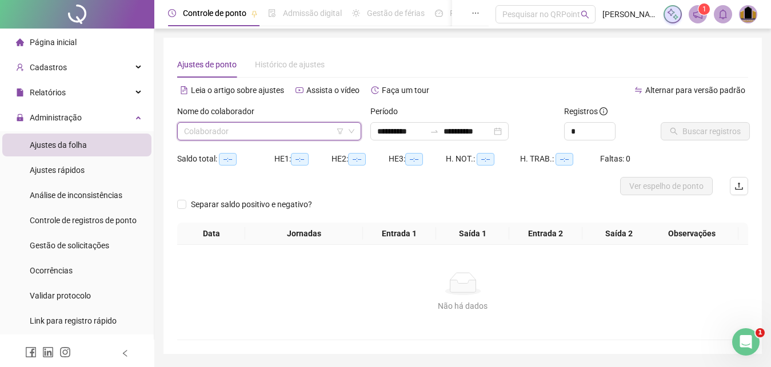
click at [266, 134] on input "search" at bounding box center [264, 131] width 160 height 17
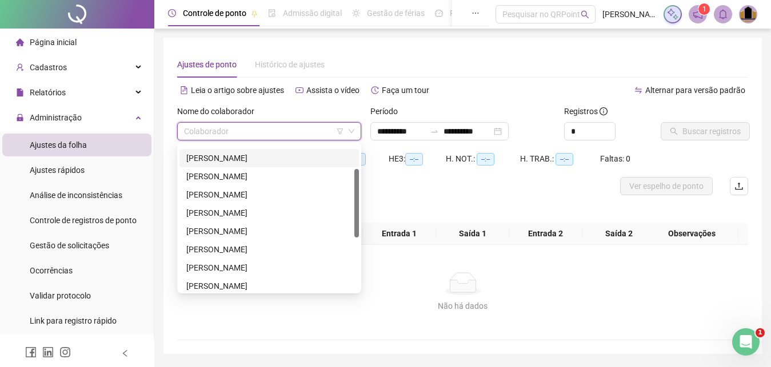
scroll to position [53, 0]
drag, startPoint x: 357, startPoint y: 199, endPoint x: 349, endPoint y: 224, distance: 25.8
click at [349, 224] on div "[PERSON_NAME] [PERSON_NAME] [PERSON_NAME]" at bounding box center [268, 218] width 179 height 146
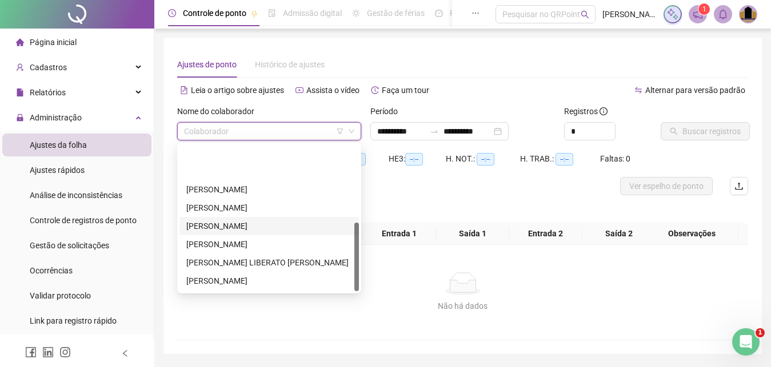
scroll to position [165, 0]
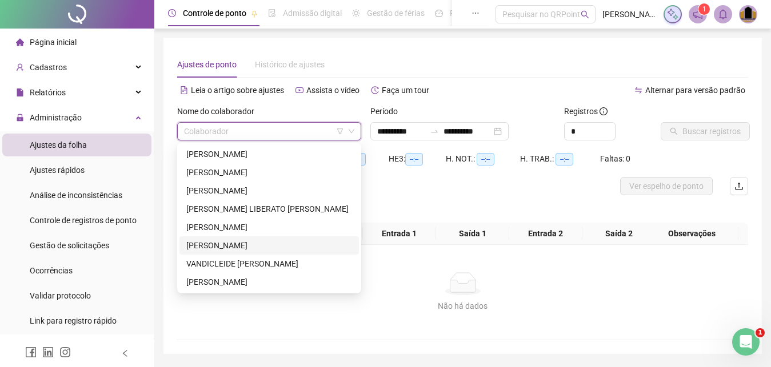
click at [217, 246] on div "[PERSON_NAME]" at bounding box center [269, 245] width 166 height 13
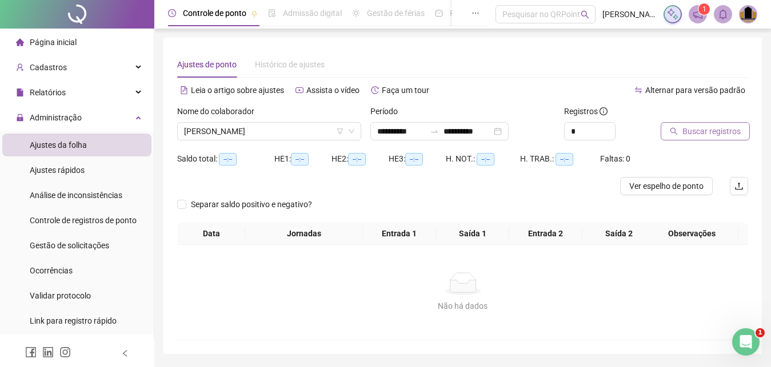
click at [717, 138] on button "Buscar registros" at bounding box center [705, 131] width 89 height 18
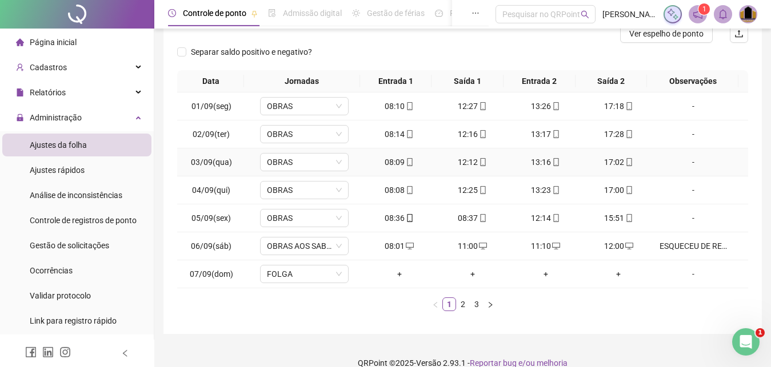
scroll to position [169, 0]
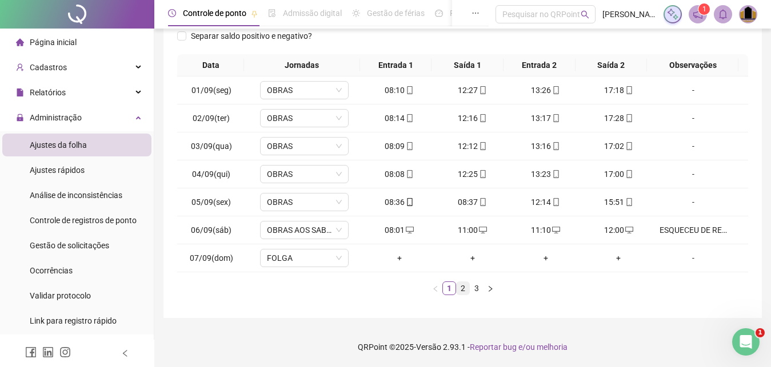
click at [459, 290] on link "2" at bounding box center [463, 288] width 13 height 13
click at [475, 291] on link "3" at bounding box center [476, 288] width 13 height 13
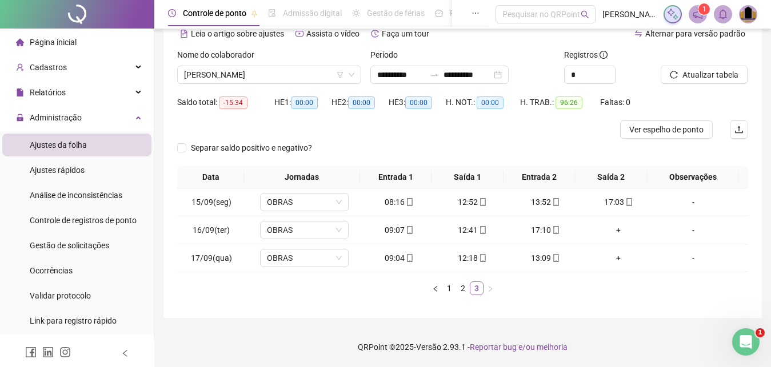
scroll to position [57, 0]
click at [611, 233] on div "+" at bounding box center [619, 230] width 64 height 13
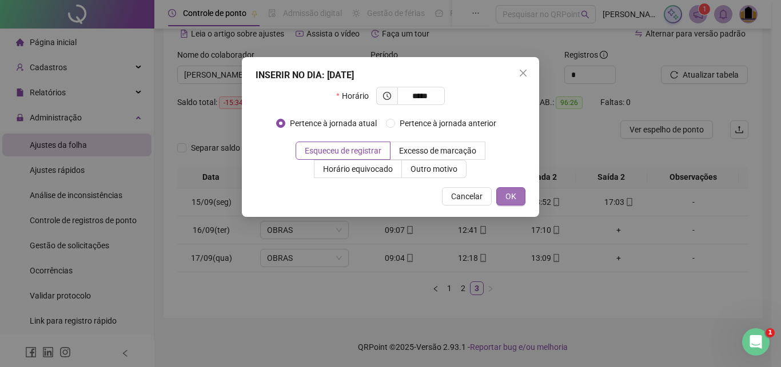
type input "*****"
click at [513, 198] on span "OK" at bounding box center [510, 196] width 11 height 13
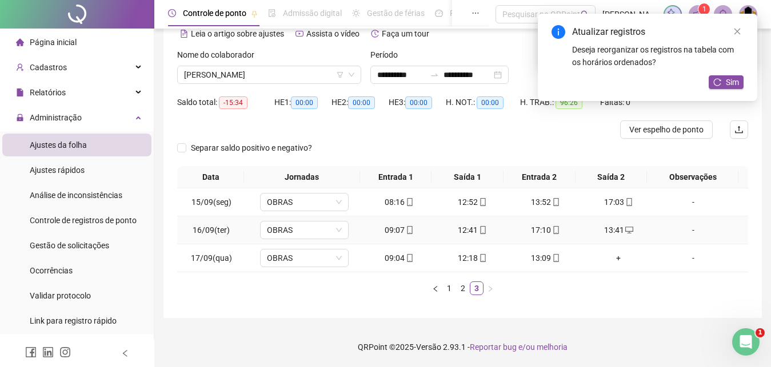
click at [687, 231] on div "-" at bounding box center [692, 230] width 67 height 13
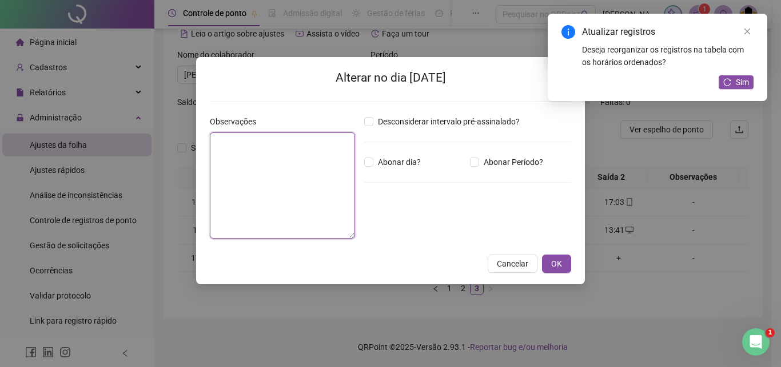
click at [285, 181] on textarea at bounding box center [282, 186] width 145 height 106
paste textarea "**********"
type textarea "**********"
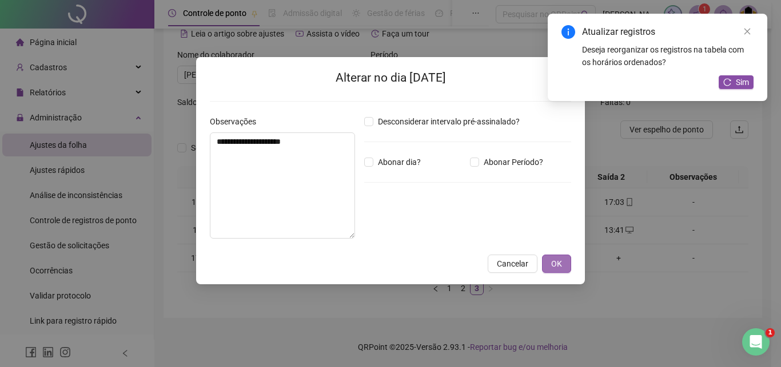
click at [557, 260] on span "OK" at bounding box center [556, 264] width 11 height 13
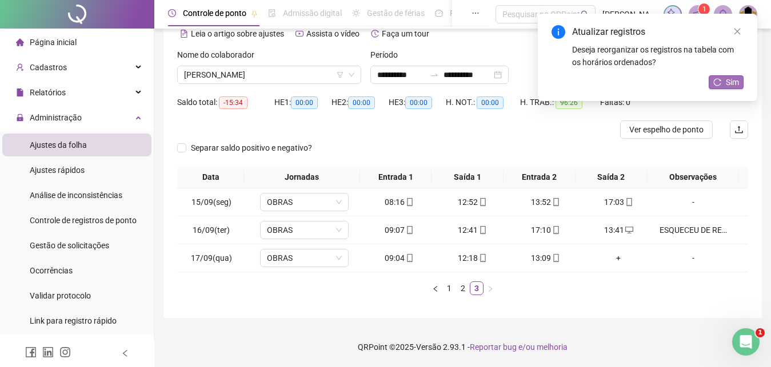
click at [737, 84] on span "Sim" at bounding box center [732, 82] width 13 height 13
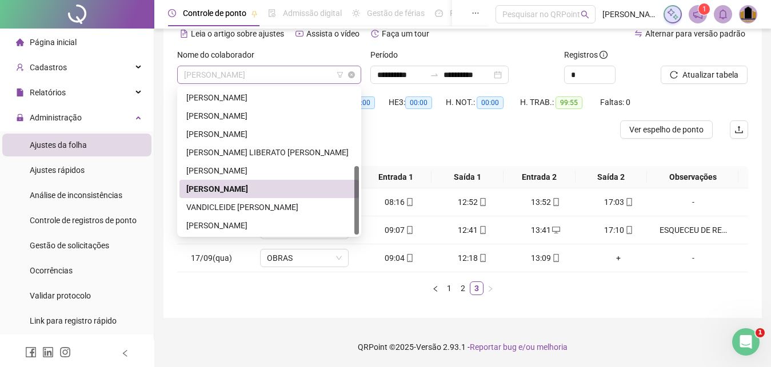
click at [308, 78] on span "[PERSON_NAME]" at bounding box center [269, 74] width 170 height 17
click at [263, 209] on div "VANDICLEIDE [PERSON_NAME]" at bounding box center [269, 207] width 166 height 13
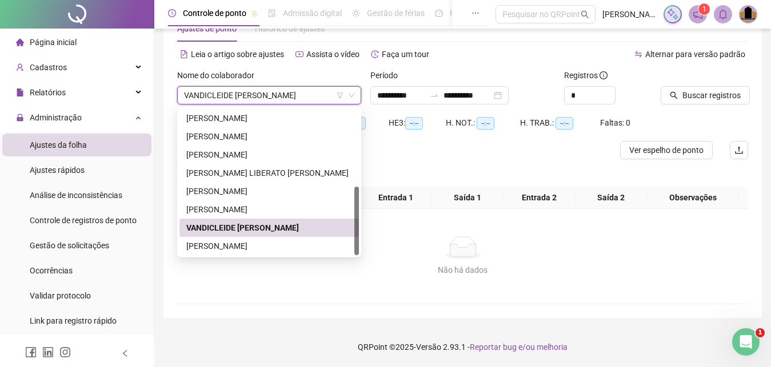
scroll to position [36, 0]
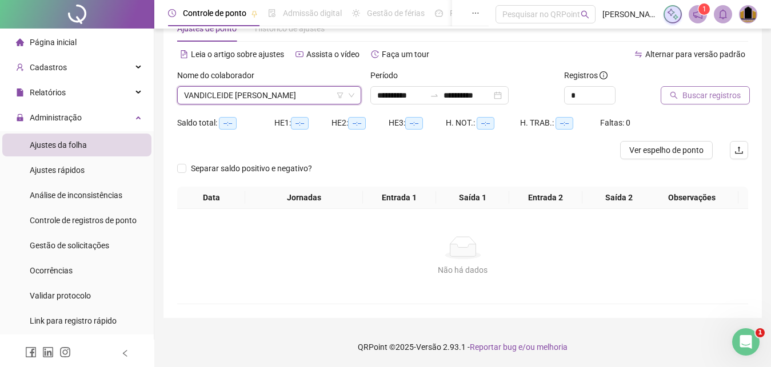
click at [700, 97] on span "Buscar registros" at bounding box center [711, 95] width 58 height 13
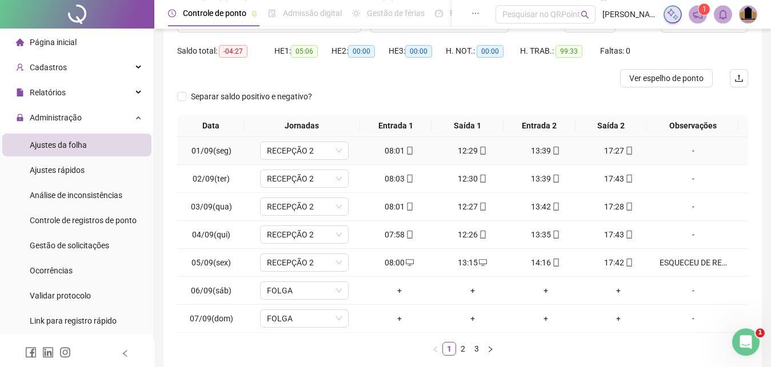
scroll to position [169, 0]
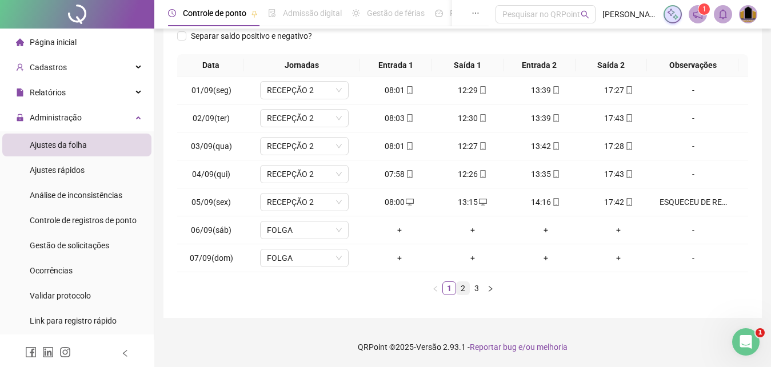
click at [463, 291] on link "2" at bounding box center [463, 288] width 13 height 13
click at [478, 293] on link "3" at bounding box center [476, 288] width 13 height 13
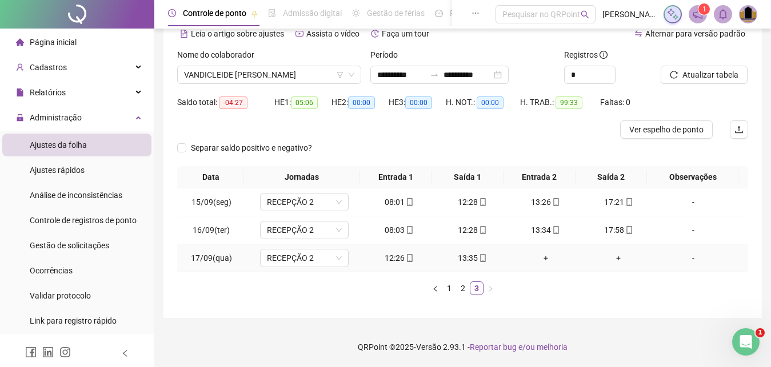
click at [541, 260] on div "+" at bounding box center [546, 258] width 64 height 13
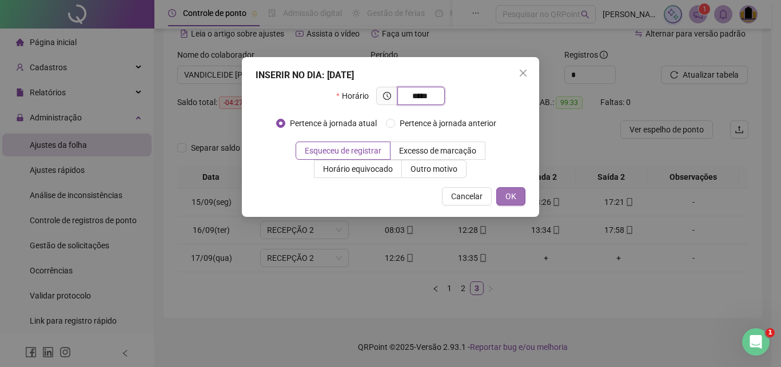
type input "*****"
click at [513, 200] on span "OK" at bounding box center [510, 196] width 11 height 13
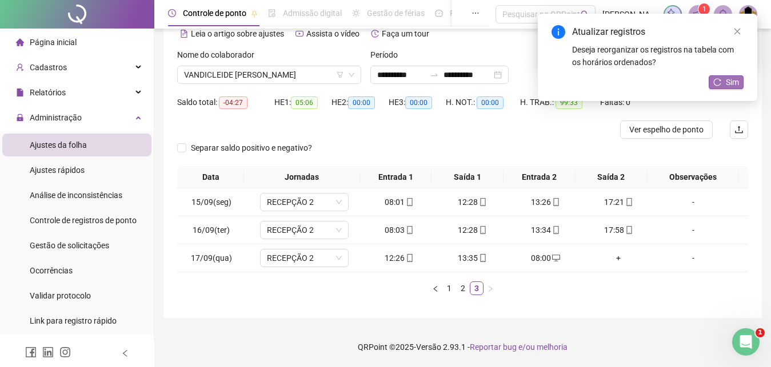
click at [730, 83] on span "Sim" at bounding box center [732, 82] width 13 height 13
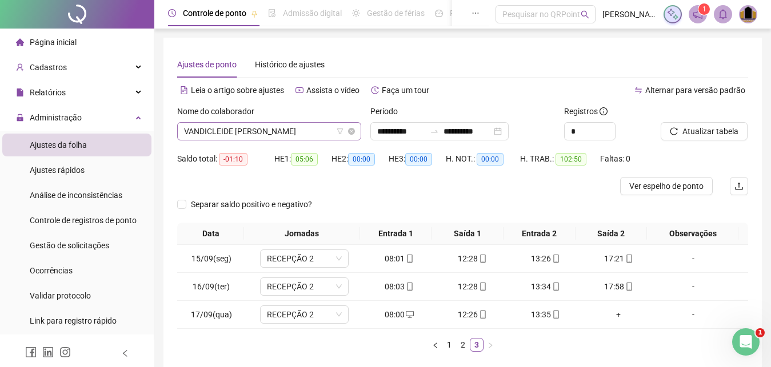
scroll to position [165, 0]
click at [321, 130] on span "VANDICLEIDE [PERSON_NAME]" at bounding box center [269, 131] width 170 height 17
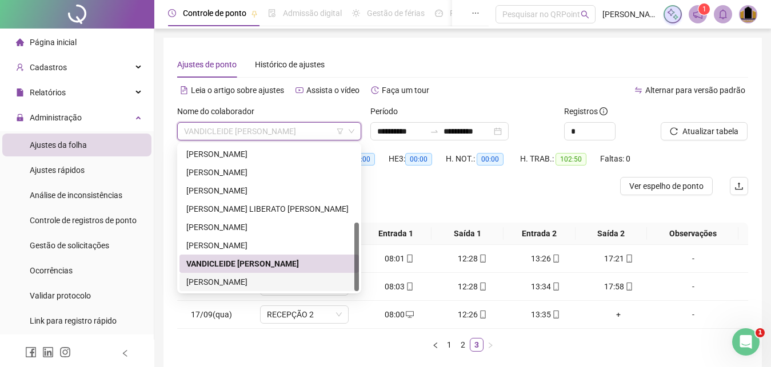
click at [264, 287] on div "[PERSON_NAME]" at bounding box center [269, 282] width 166 height 13
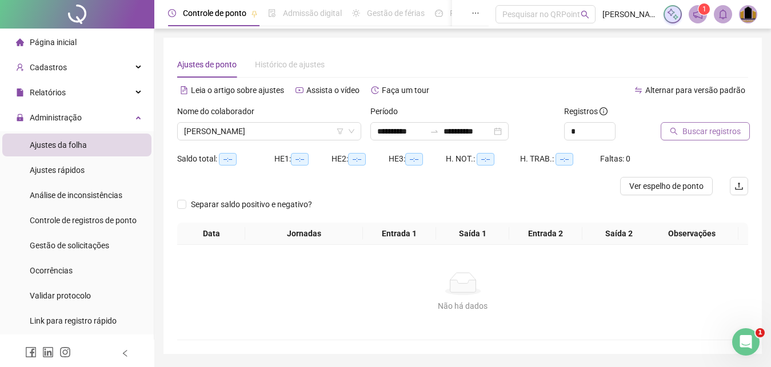
click at [699, 130] on span "Buscar registros" at bounding box center [711, 131] width 58 height 13
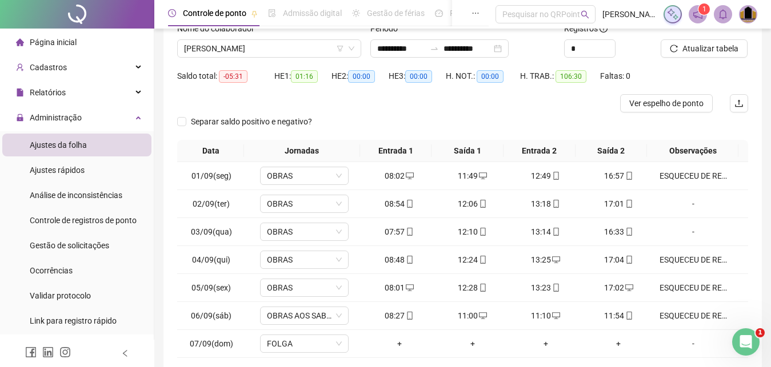
scroll to position [169, 0]
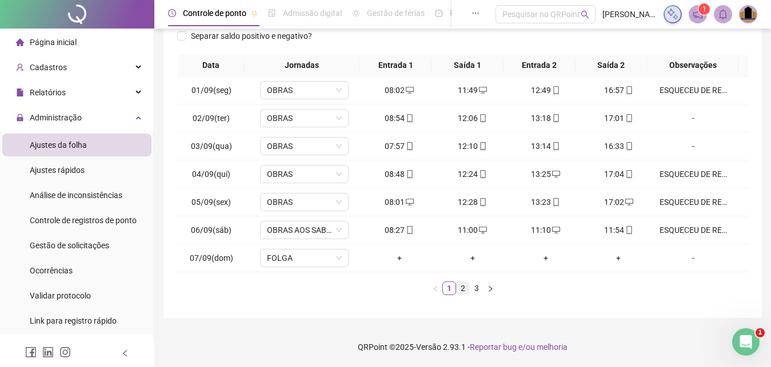
click at [466, 293] on link "2" at bounding box center [463, 288] width 13 height 13
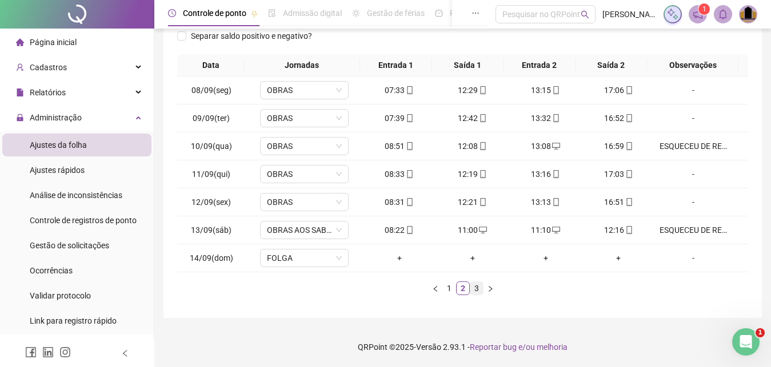
click at [477, 288] on link "3" at bounding box center [476, 288] width 13 height 13
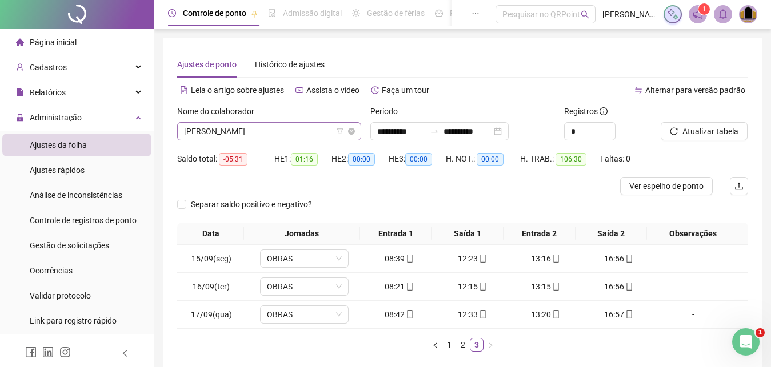
scroll to position [165, 0]
click at [313, 131] on span "[PERSON_NAME]" at bounding box center [269, 131] width 170 height 17
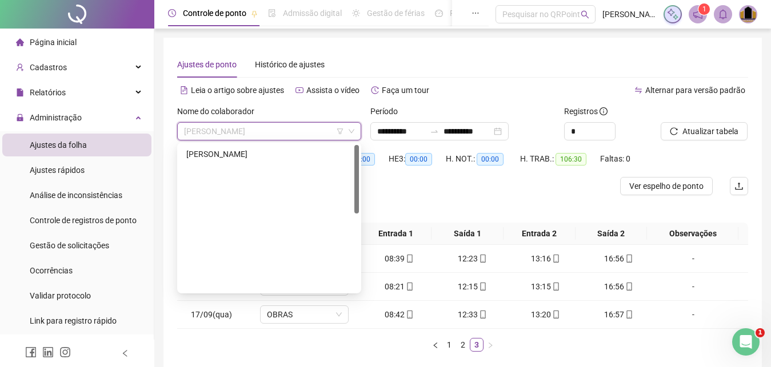
scroll to position [0, 0]
